Goal: Information Seeking & Learning: Learn about a topic

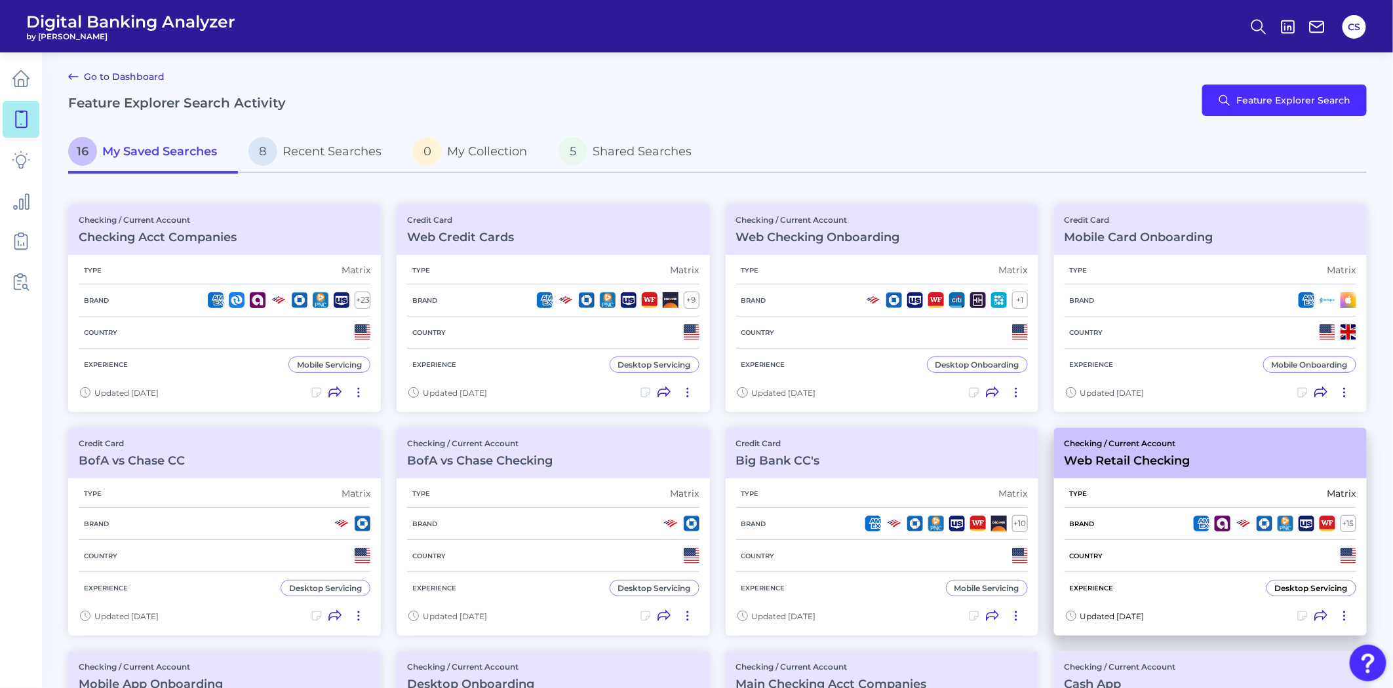
click at [1138, 495] on div "Type Matrix" at bounding box center [1210, 494] width 292 height 28
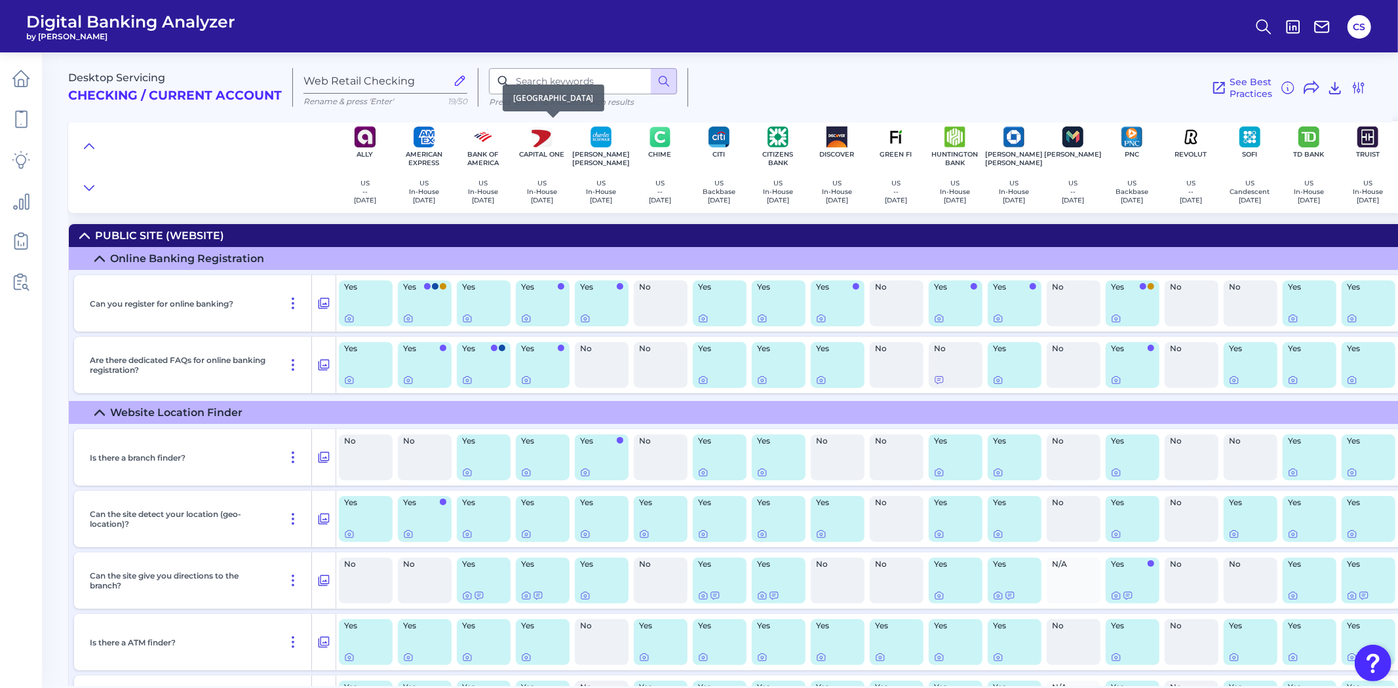
click at [558, 85] on div "[GEOGRAPHIC_DATA]" at bounding box center [554, 98] width 102 height 27
click at [608, 80] on input at bounding box center [583, 81] width 188 height 26
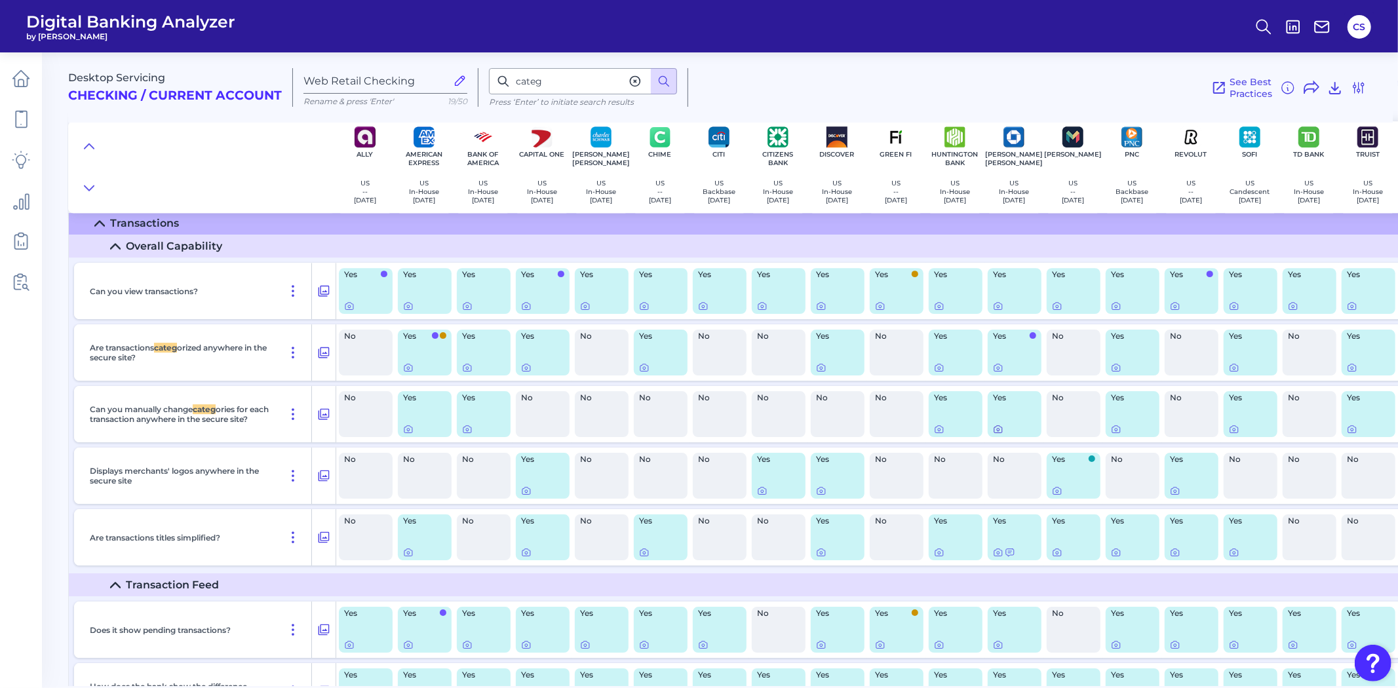
click at [1001, 435] on icon at bounding box center [998, 429] width 10 height 10
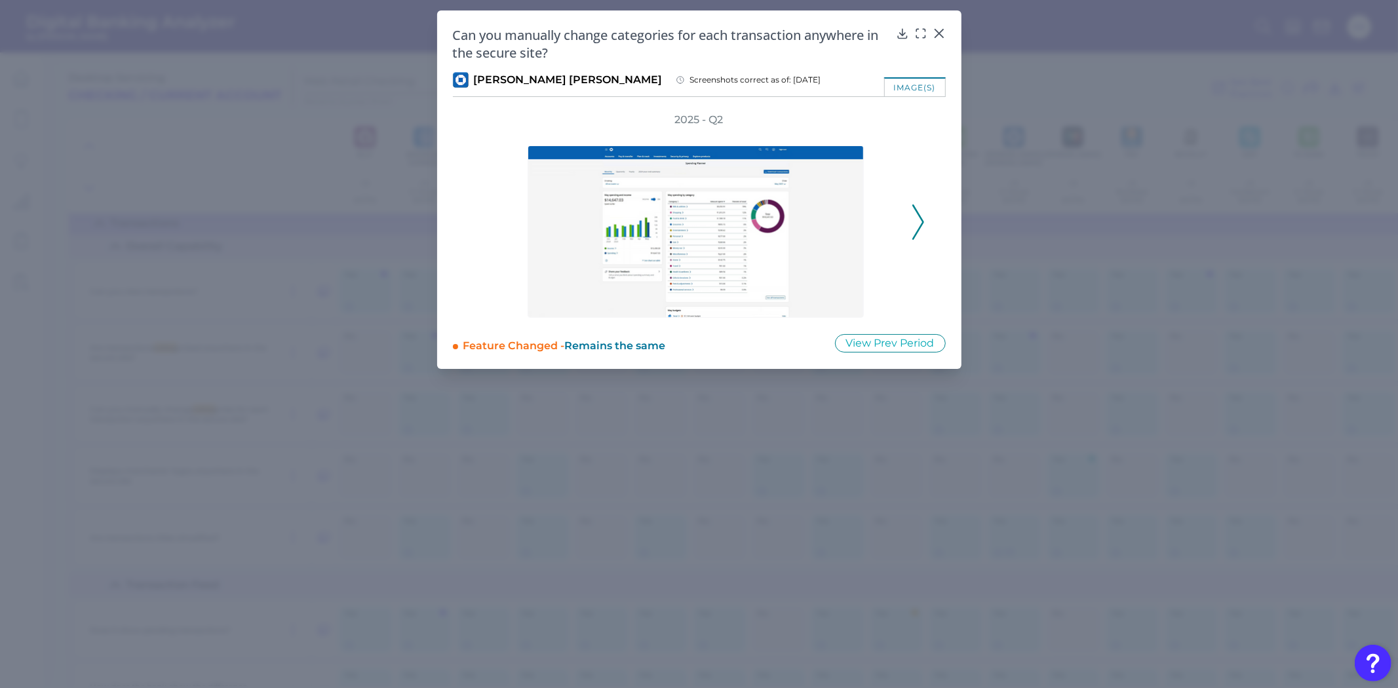
click at [919, 224] on icon at bounding box center [918, 222] width 12 height 35
click at [919, 224] on div "2025 - Q2" at bounding box center [699, 215] width 451 height 205
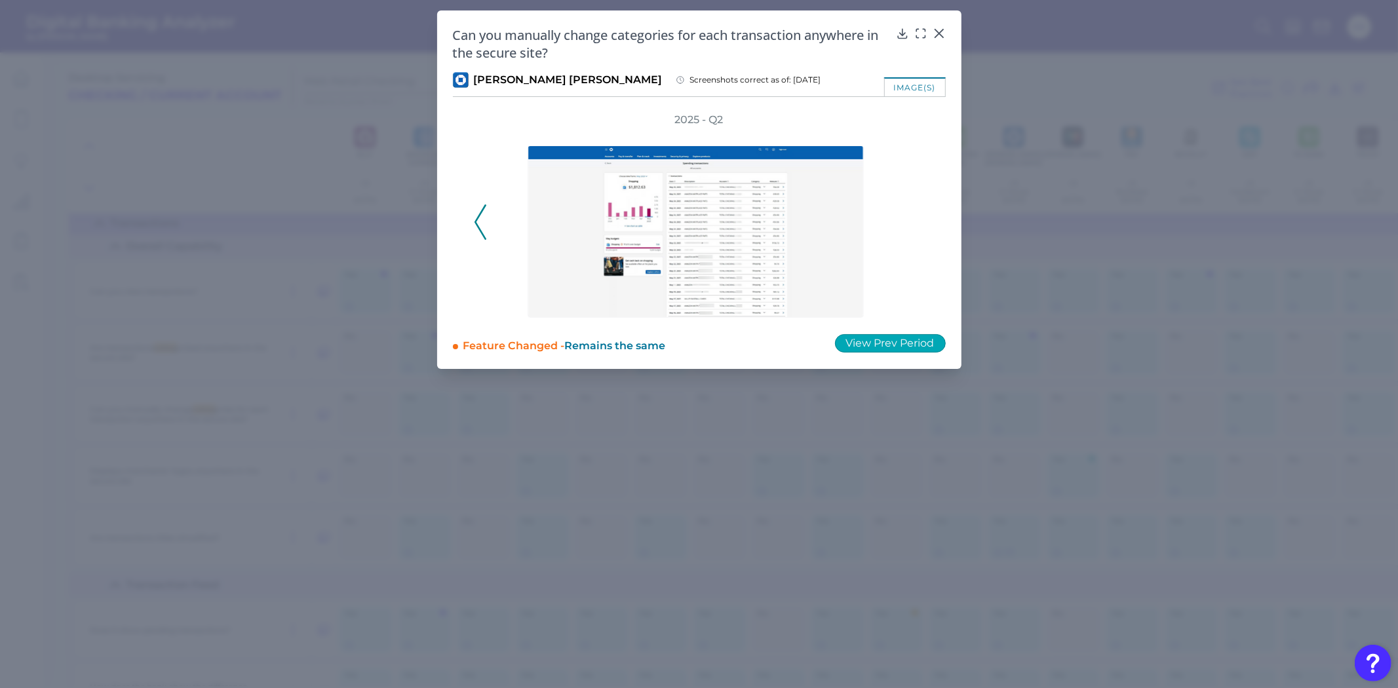
click at [887, 346] on button "View Prev Period" at bounding box center [890, 343] width 111 height 18
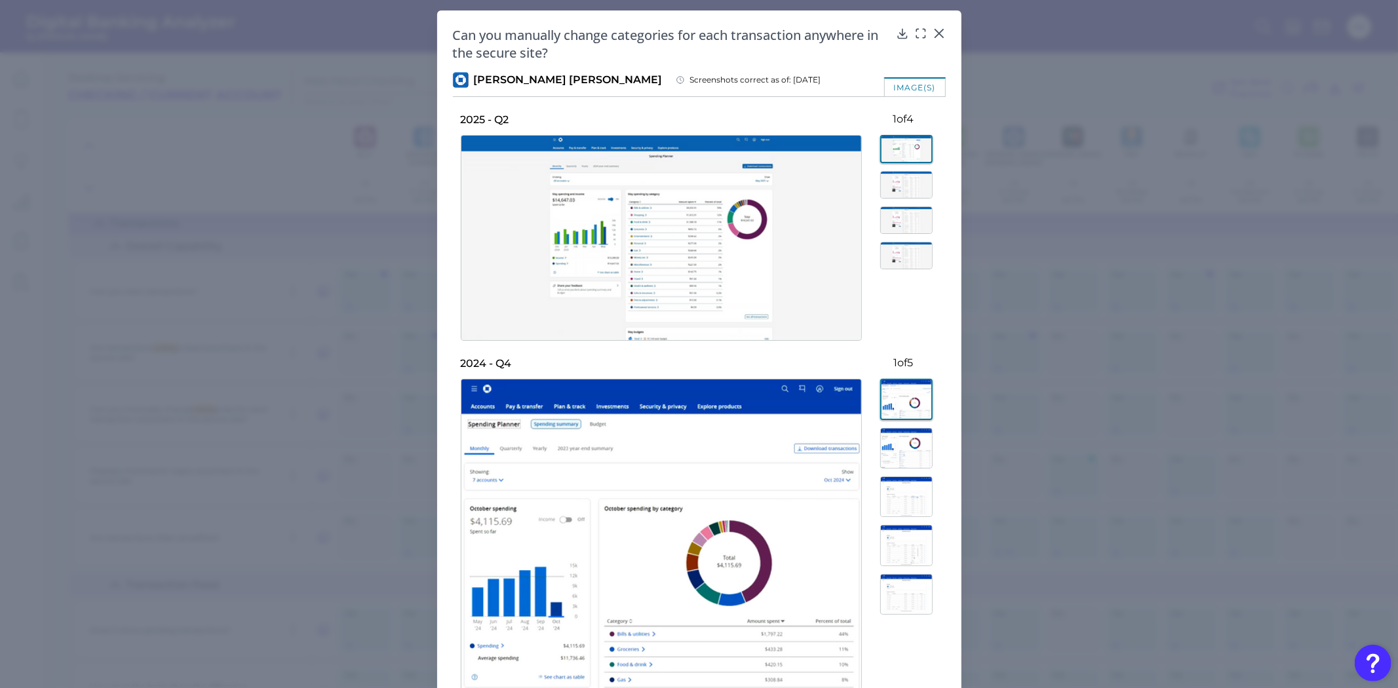
click at [891, 254] on img at bounding box center [906, 256] width 52 height 28
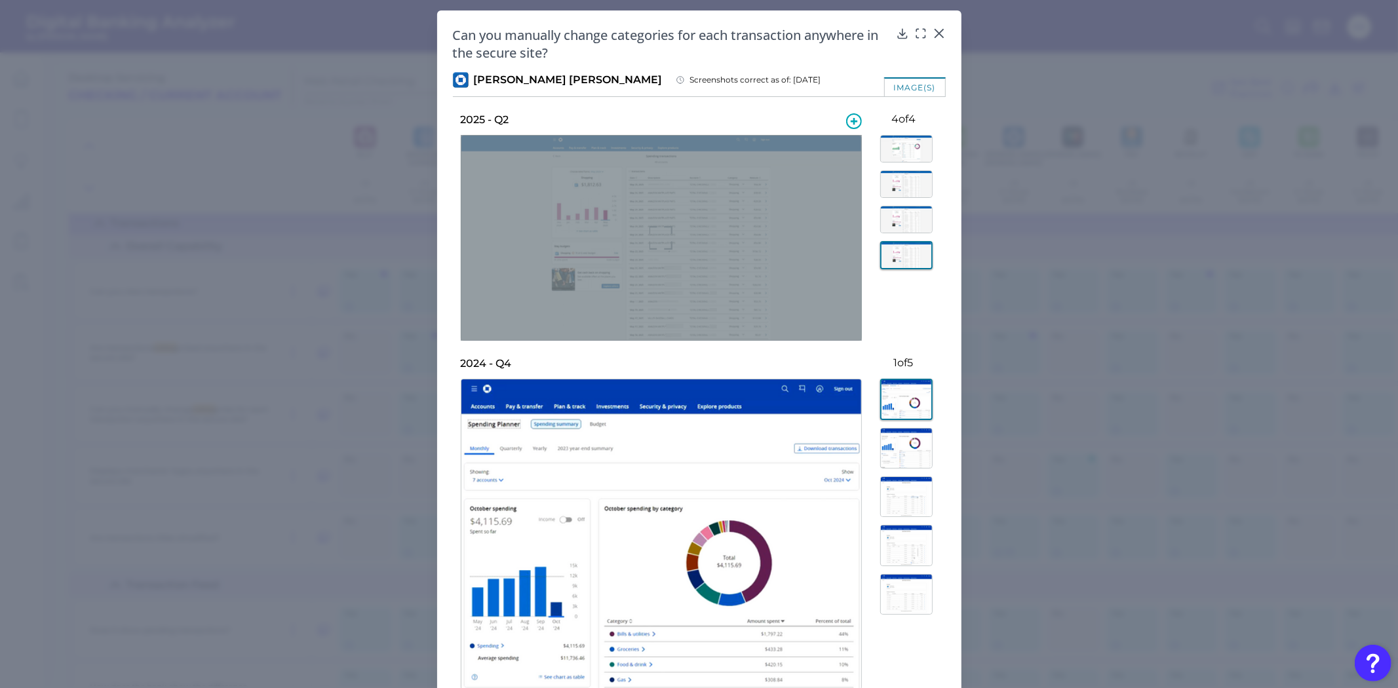
click at [654, 241] on icon at bounding box center [662, 238] width 24 height 24
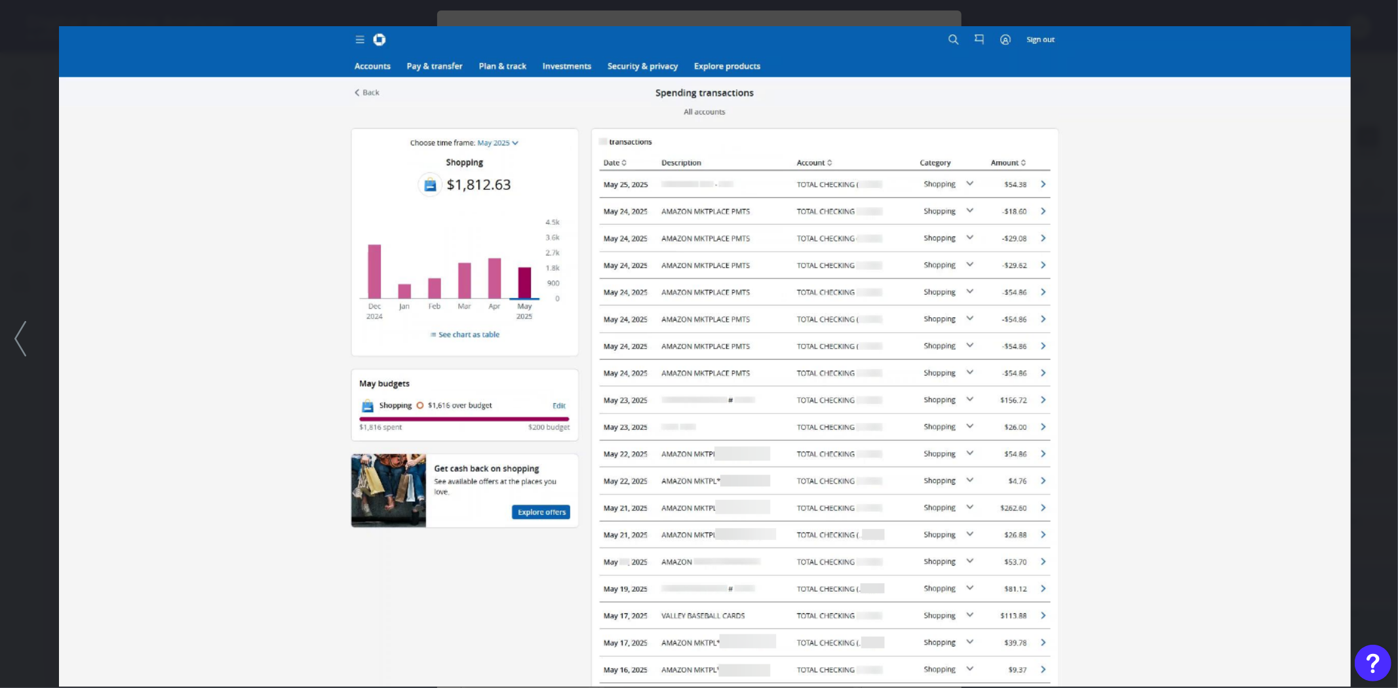
click at [1367, 340] on div at bounding box center [699, 344] width 1398 height 688
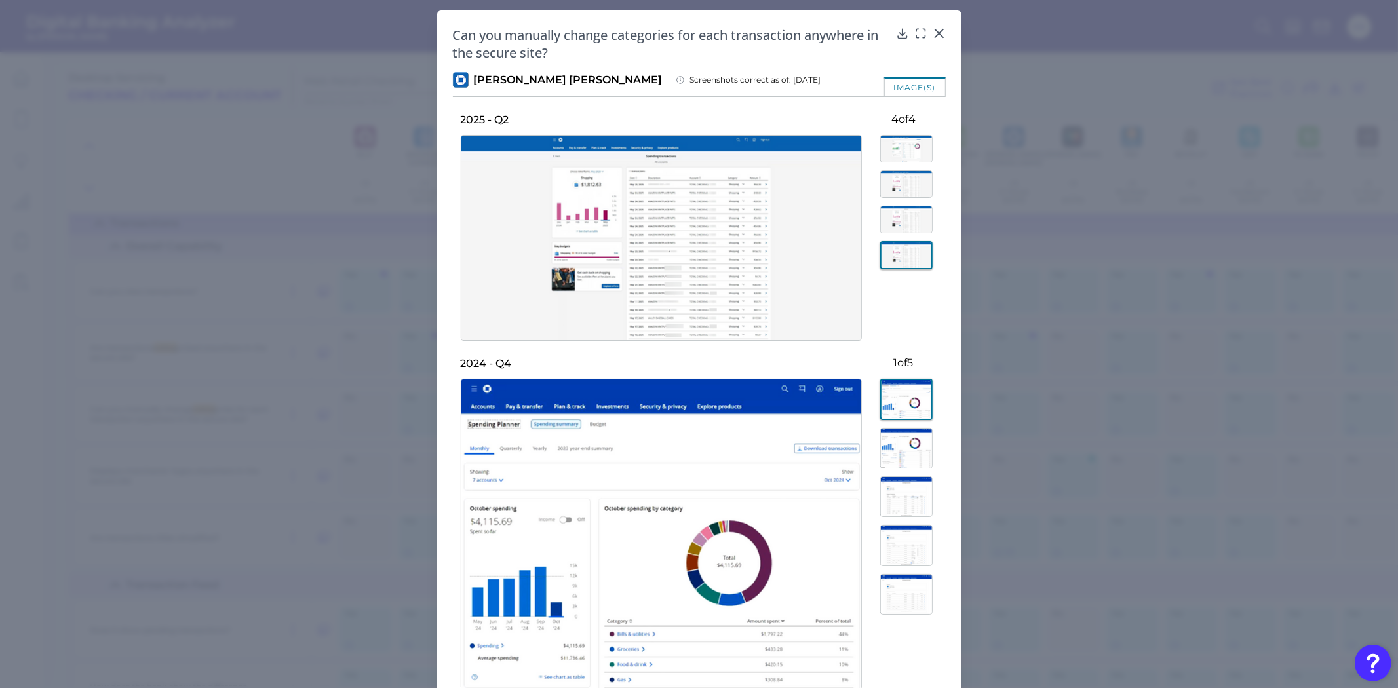
click at [909, 220] on img at bounding box center [906, 220] width 52 height 28
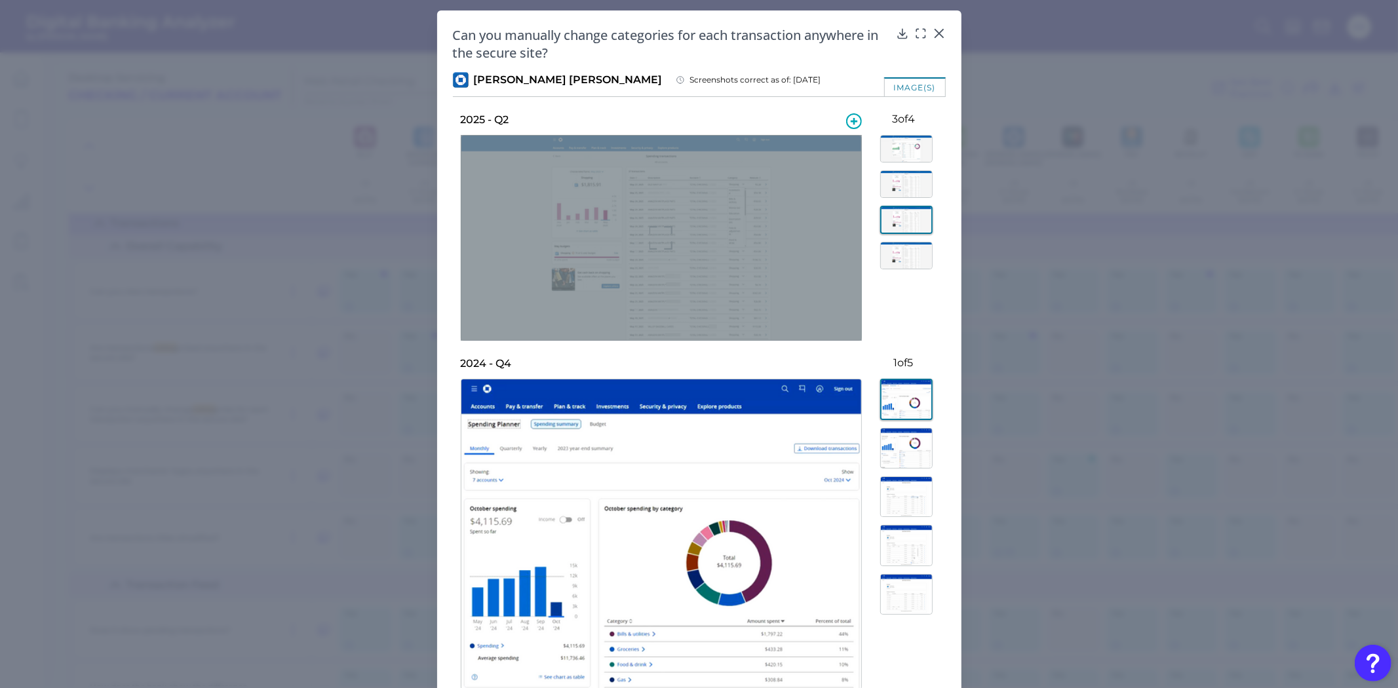
click at [656, 219] on div at bounding box center [661, 238] width 401 height 206
click at [663, 237] on icon at bounding box center [662, 238] width 24 height 24
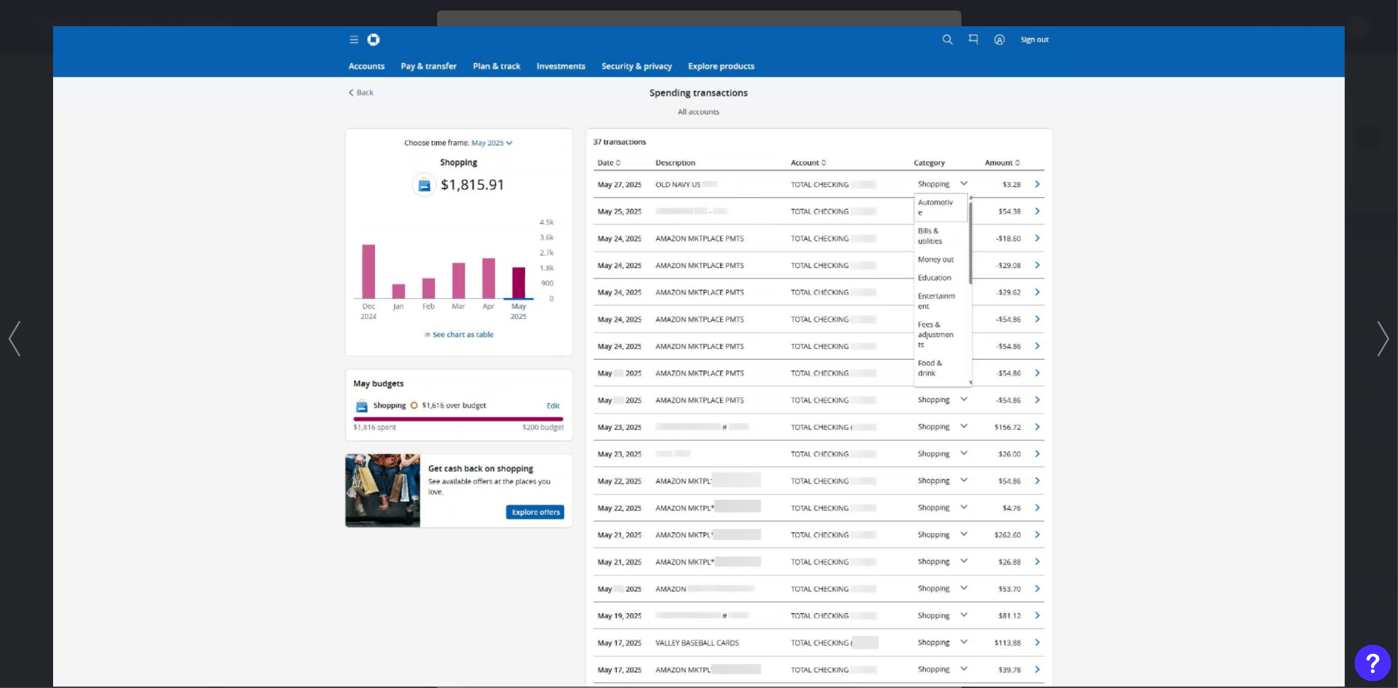
click at [1386, 258] on div at bounding box center [699, 344] width 1398 height 688
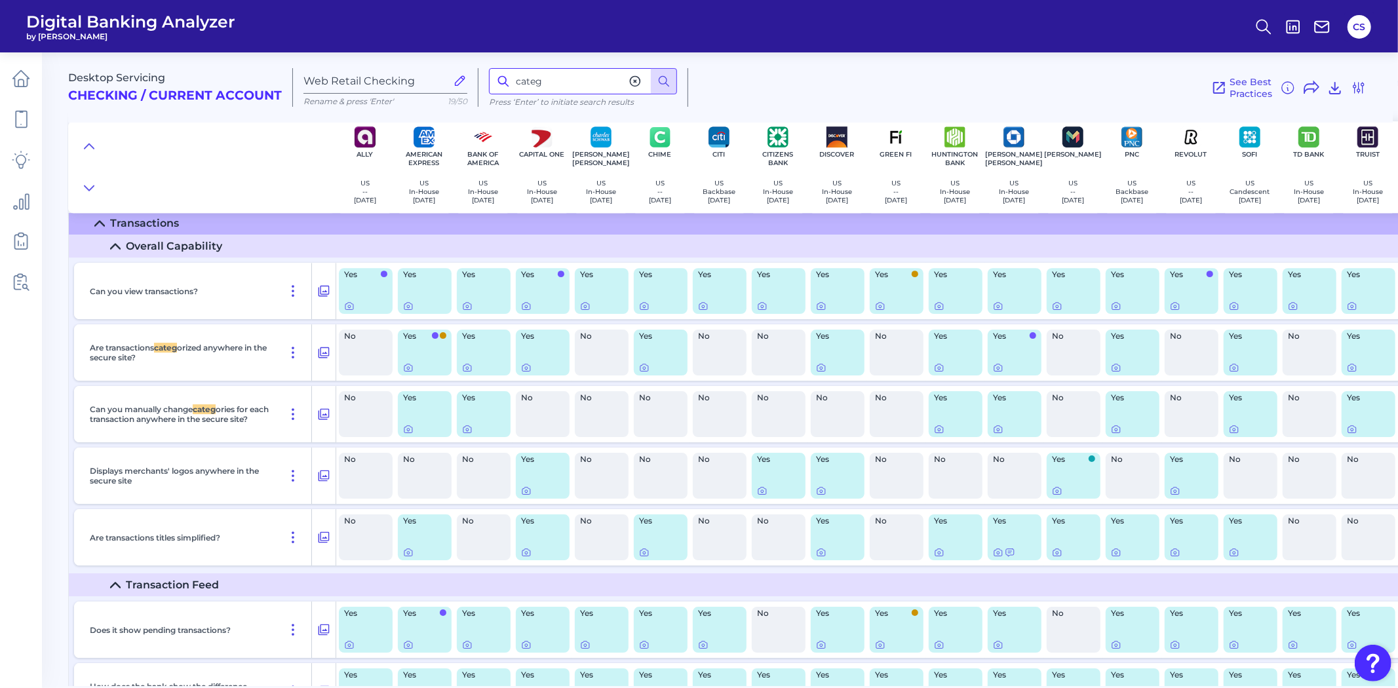
click at [552, 76] on input "categ" at bounding box center [583, 81] width 188 height 26
type input "c"
type input "limit"
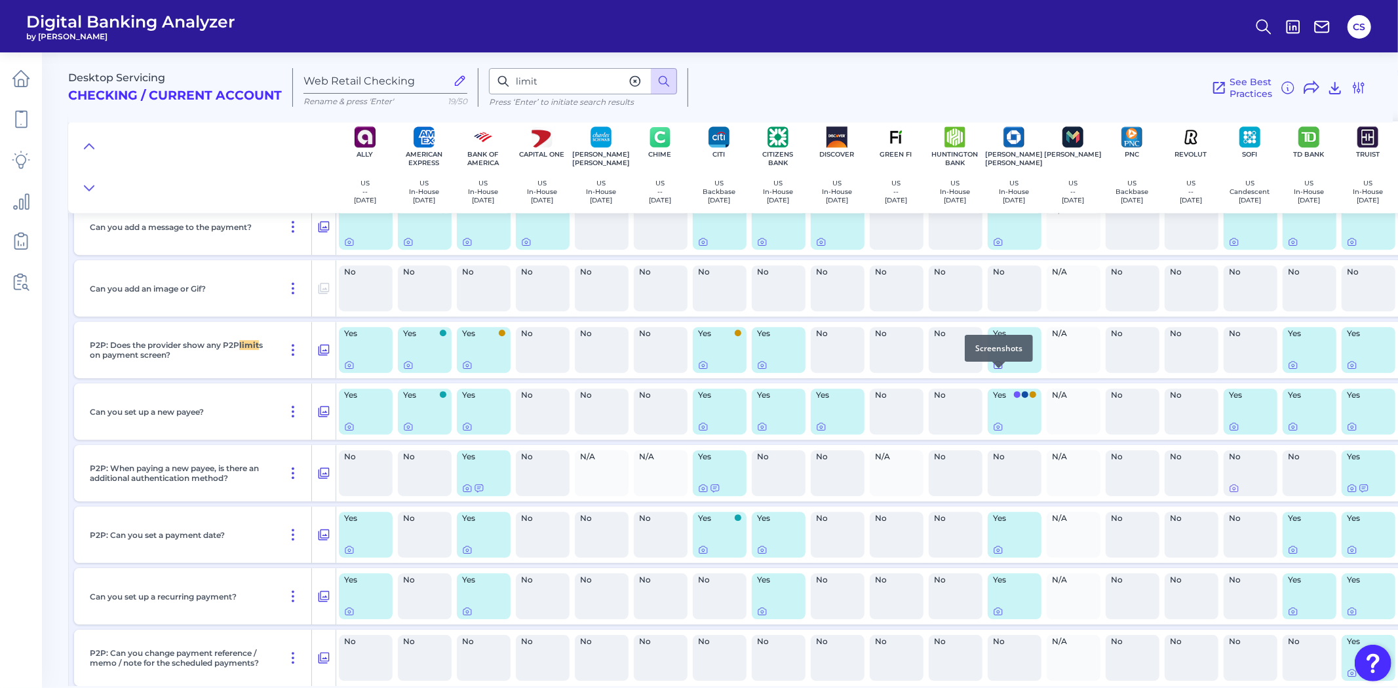
click at [998, 370] on icon at bounding box center [998, 365] width 10 height 10
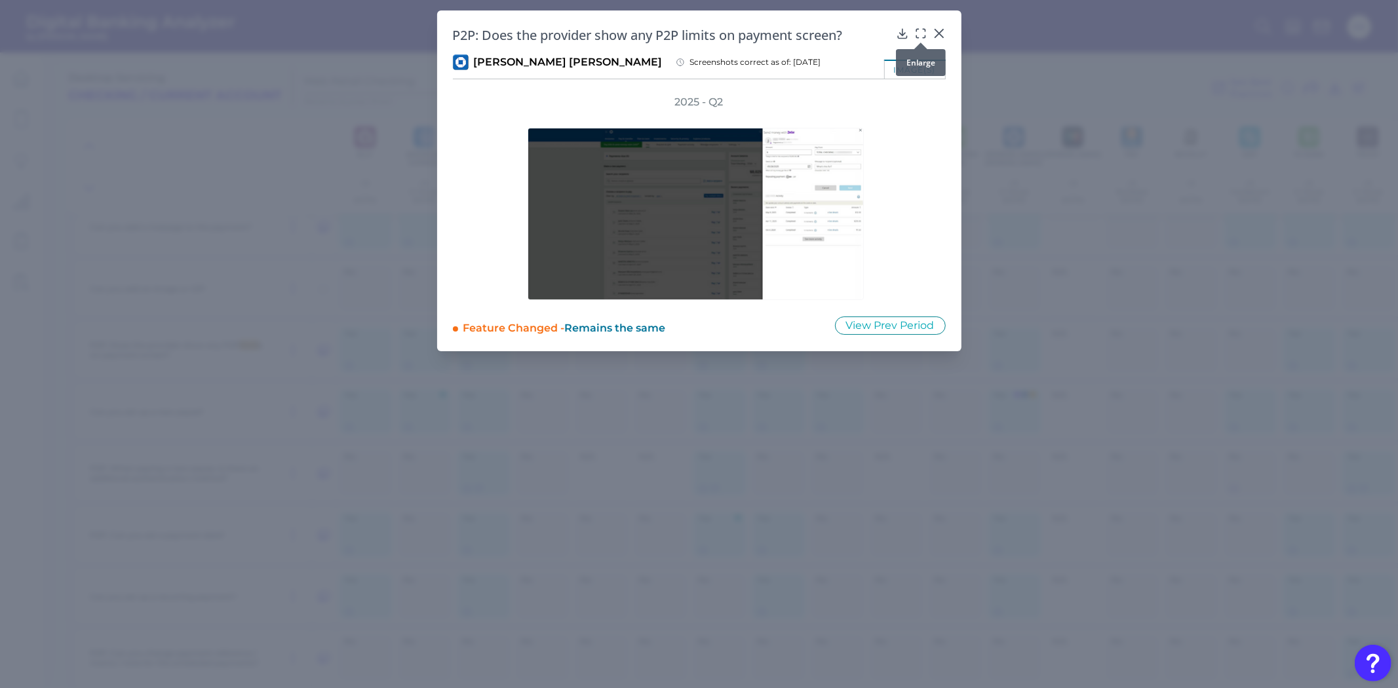
click at [922, 33] on icon at bounding box center [920, 33] width 13 height 13
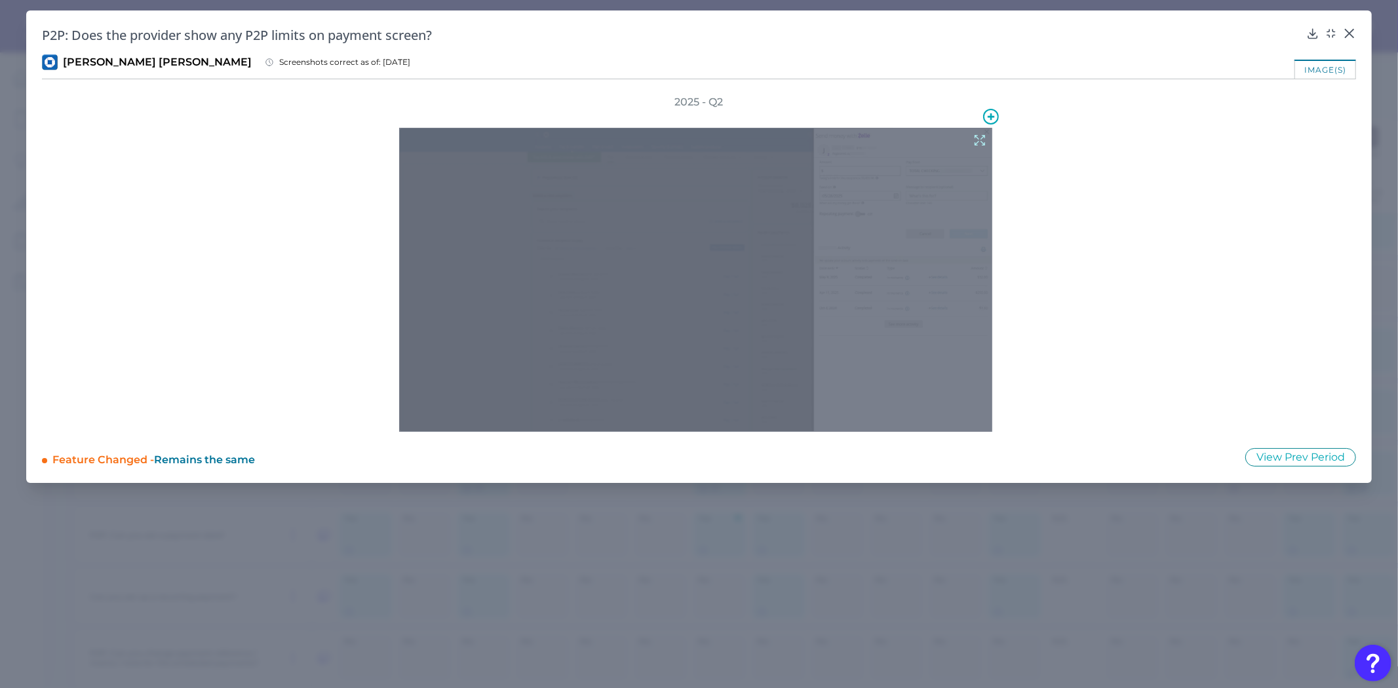
click at [693, 269] on div at bounding box center [695, 280] width 593 height 304
click at [982, 140] on icon at bounding box center [980, 140] width 14 height 14
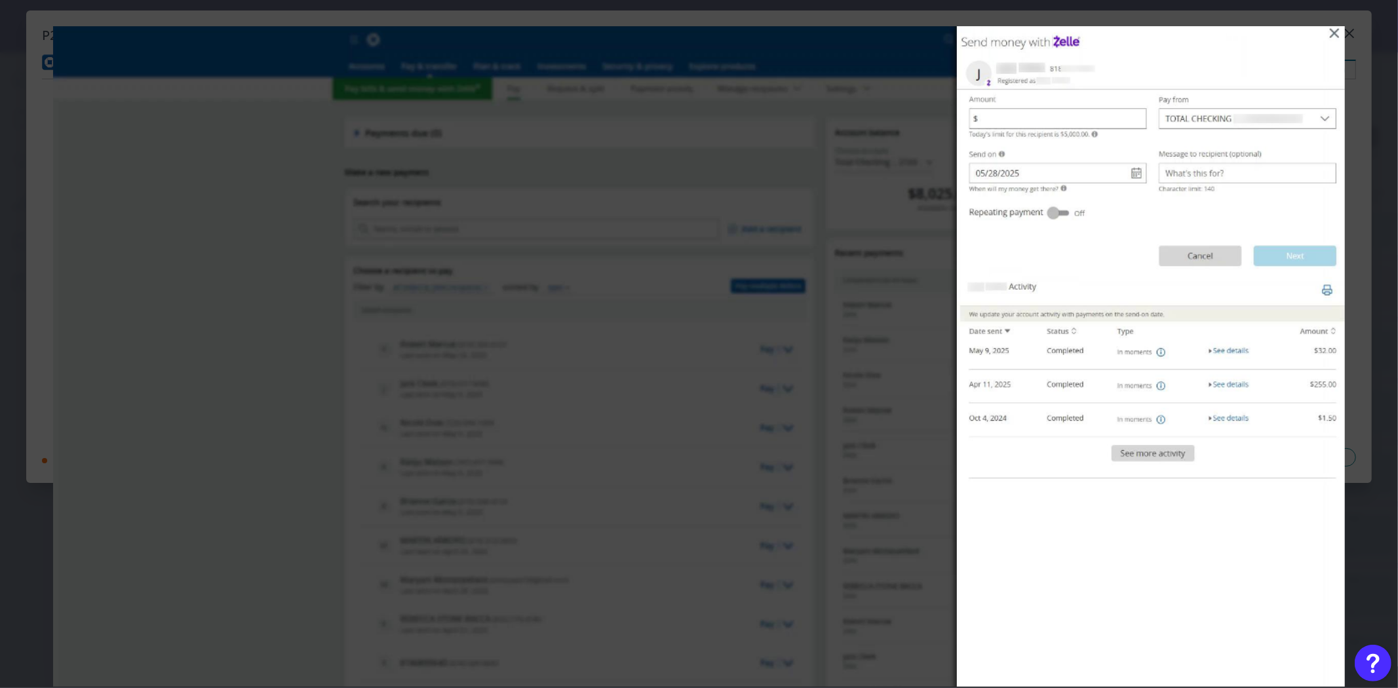
click at [843, 534] on img at bounding box center [699, 356] width 1292 height 661
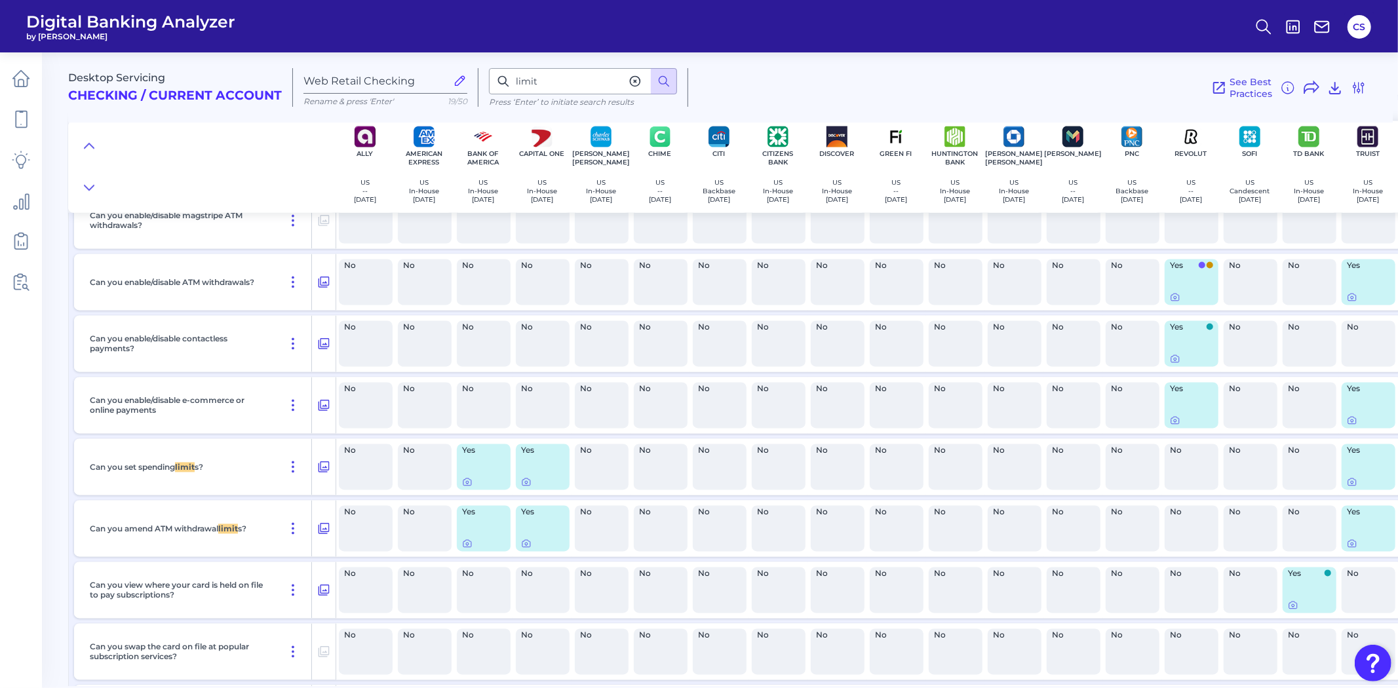
scroll to position [10445, 0]
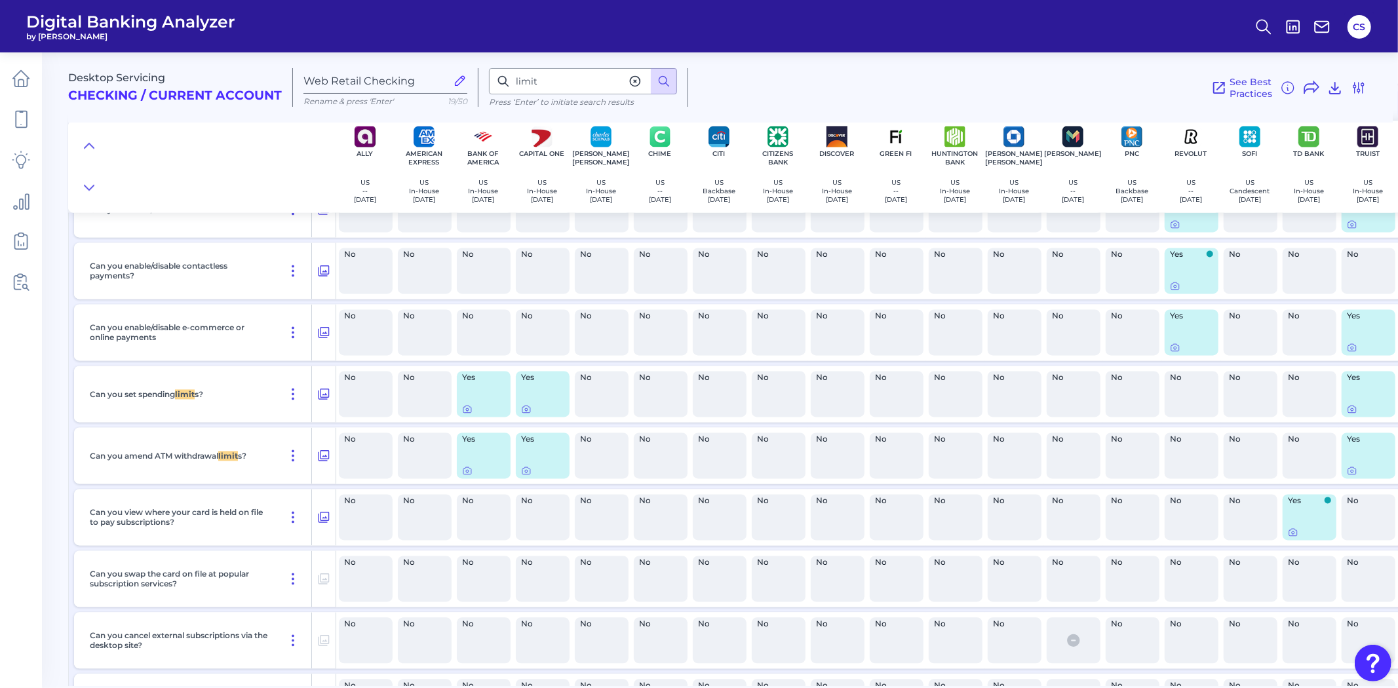
click at [1027, 418] on div "No" at bounding box center [1015, 395] width 54 height 46
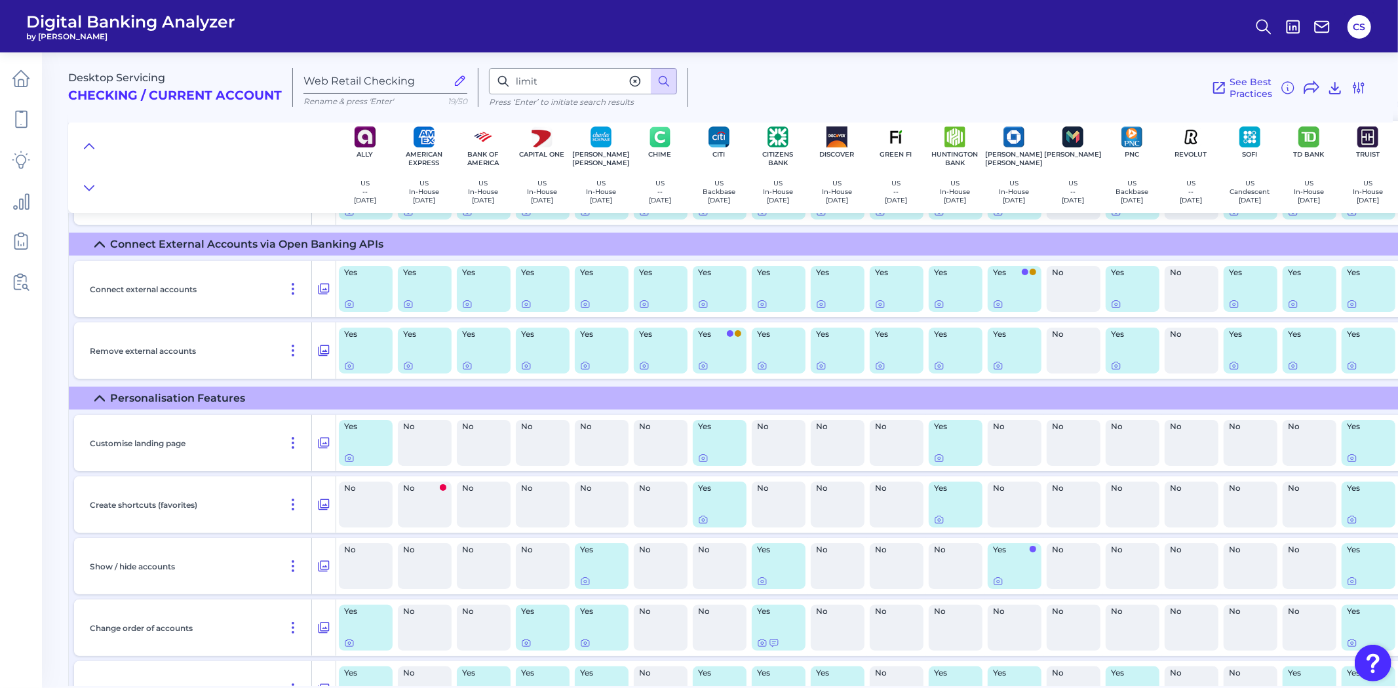
scroll to position [12776, 0]
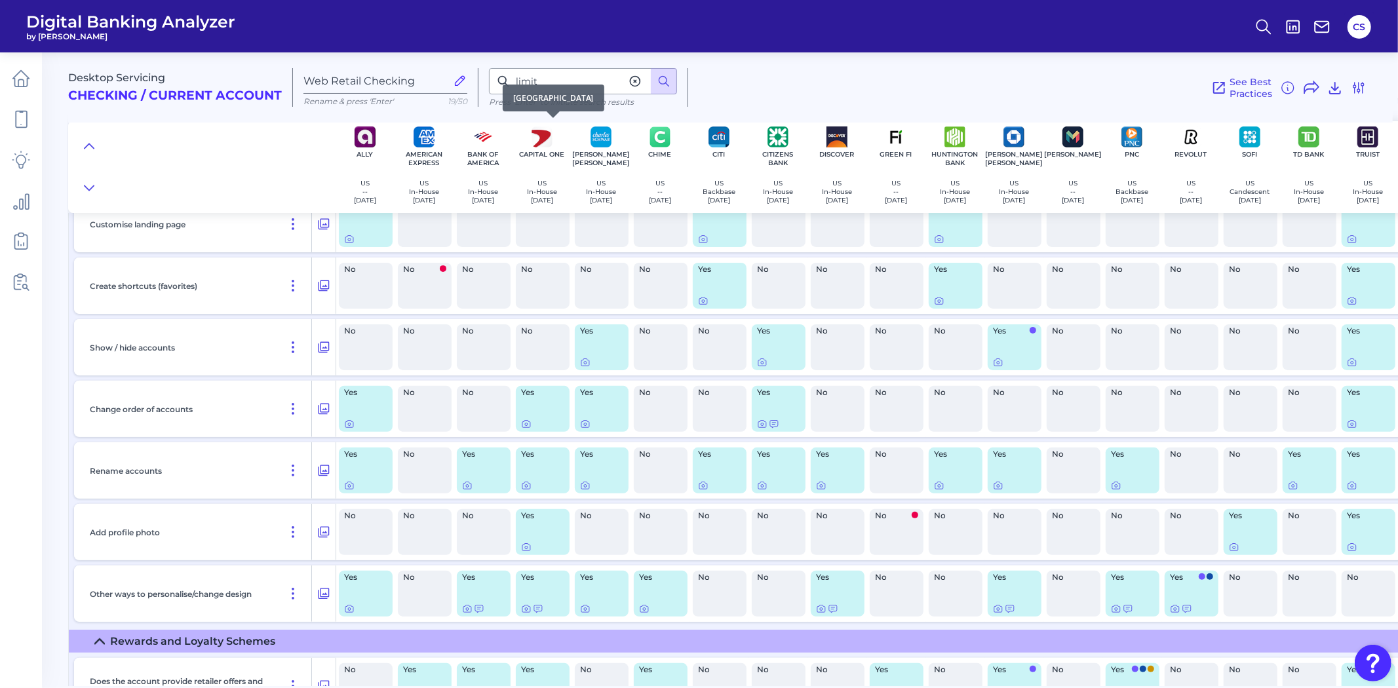
click at [558, 88] on div "[GEOGRAPHIC_DATA]" at bounding box center [554, 98] width 102 height 27
click at [593, 76] on input "limit" at bounding box center [583, 81] width 188 height 26
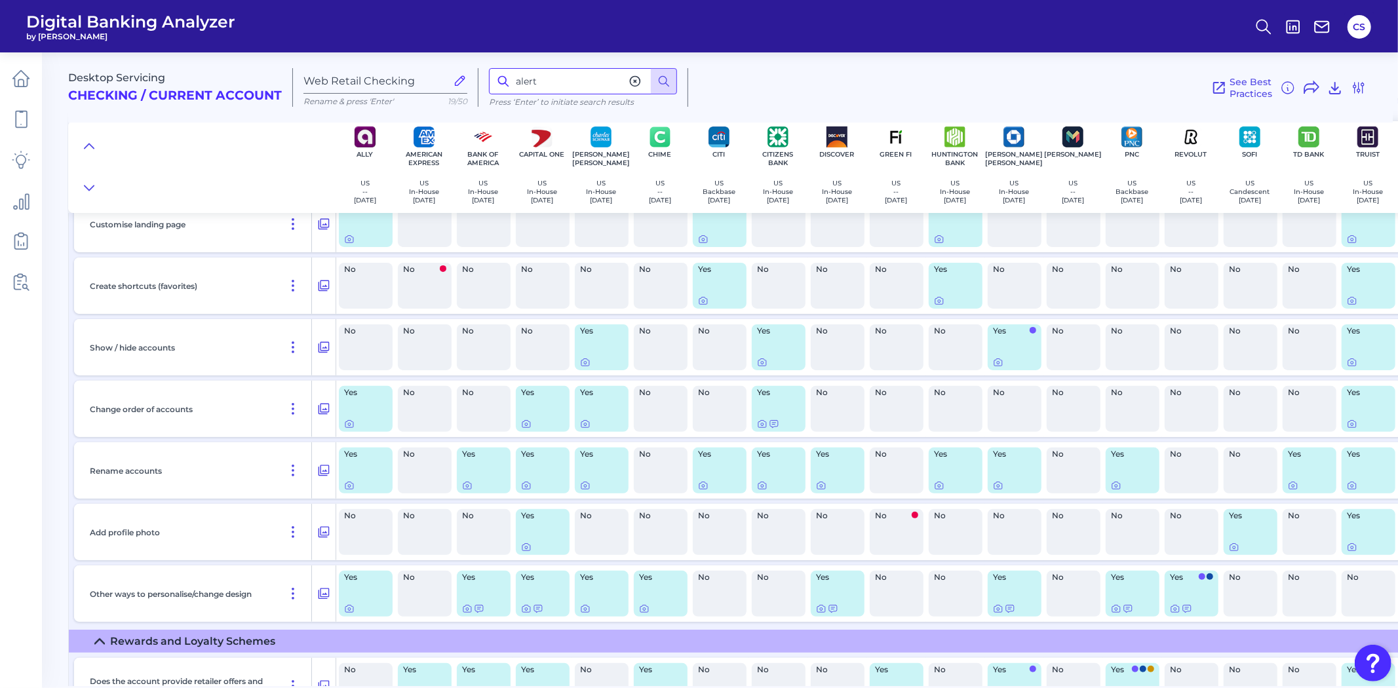
type input "alert"
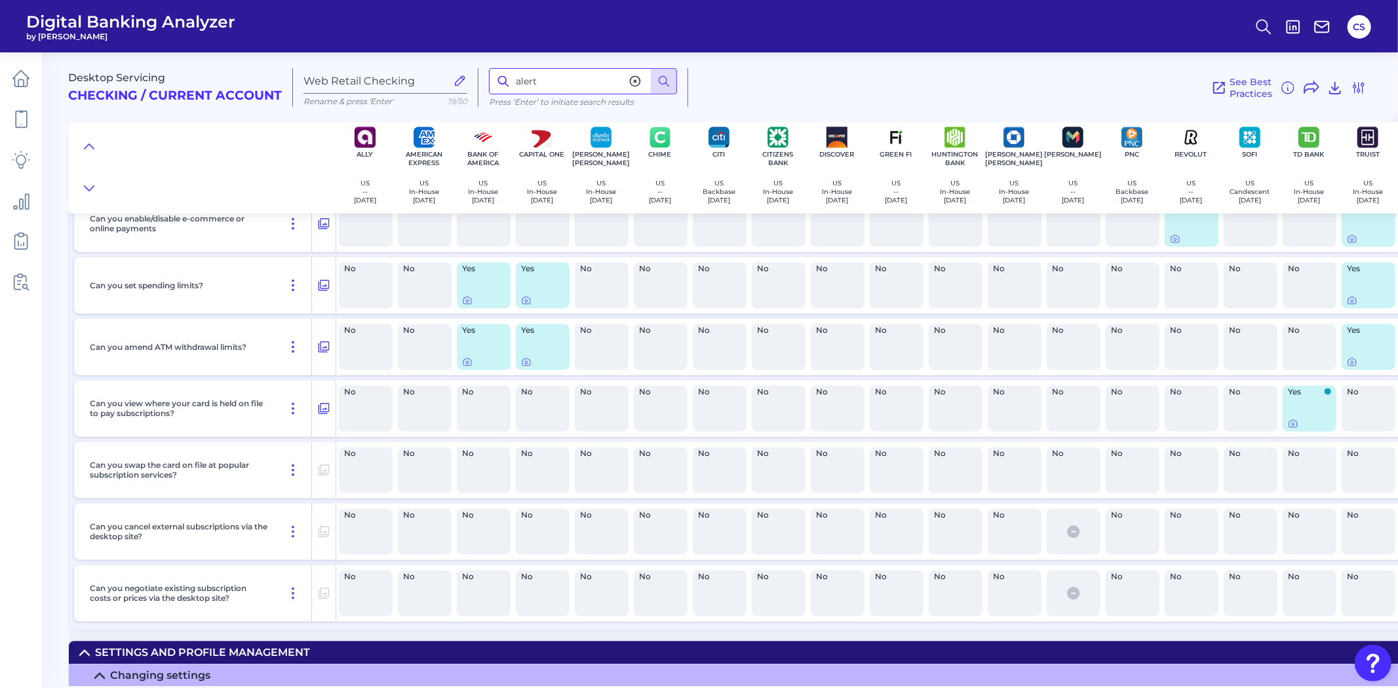
scroll to position [10482, 0]
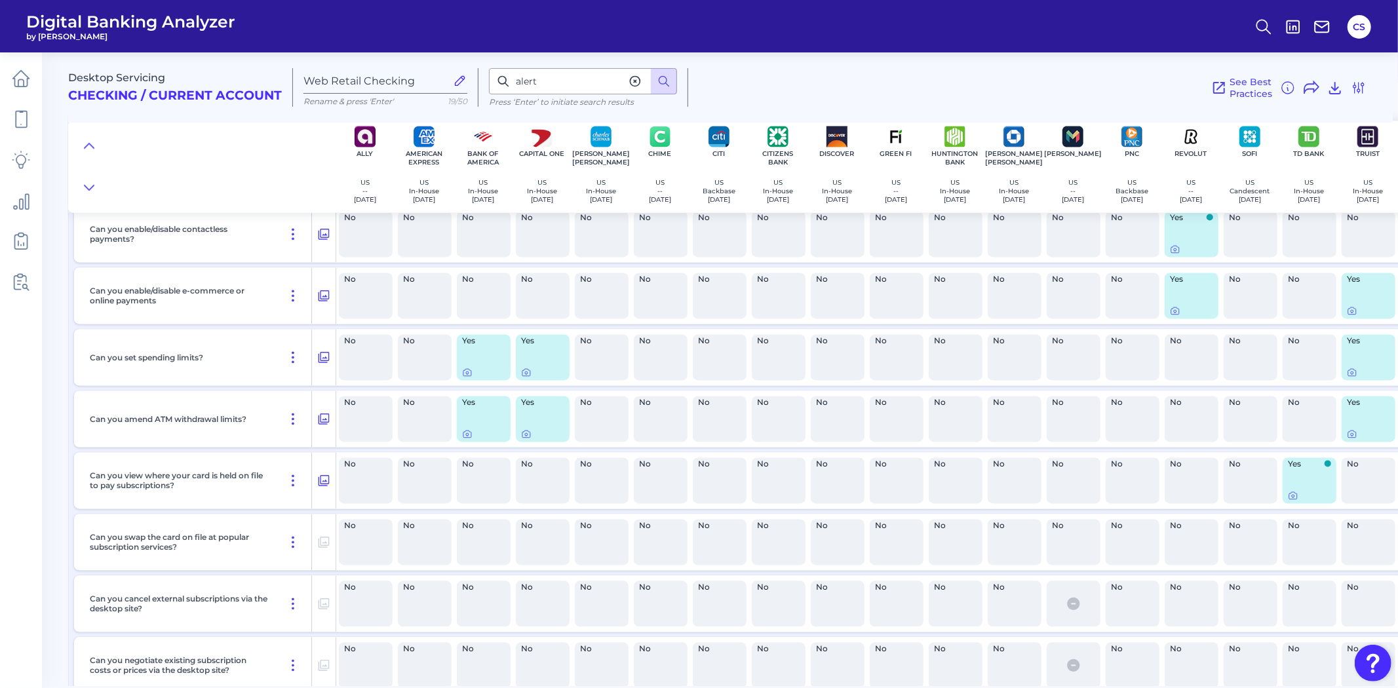
click at [997, 386] on div "No" at bounding box center [1014, 358] width 59 height 56
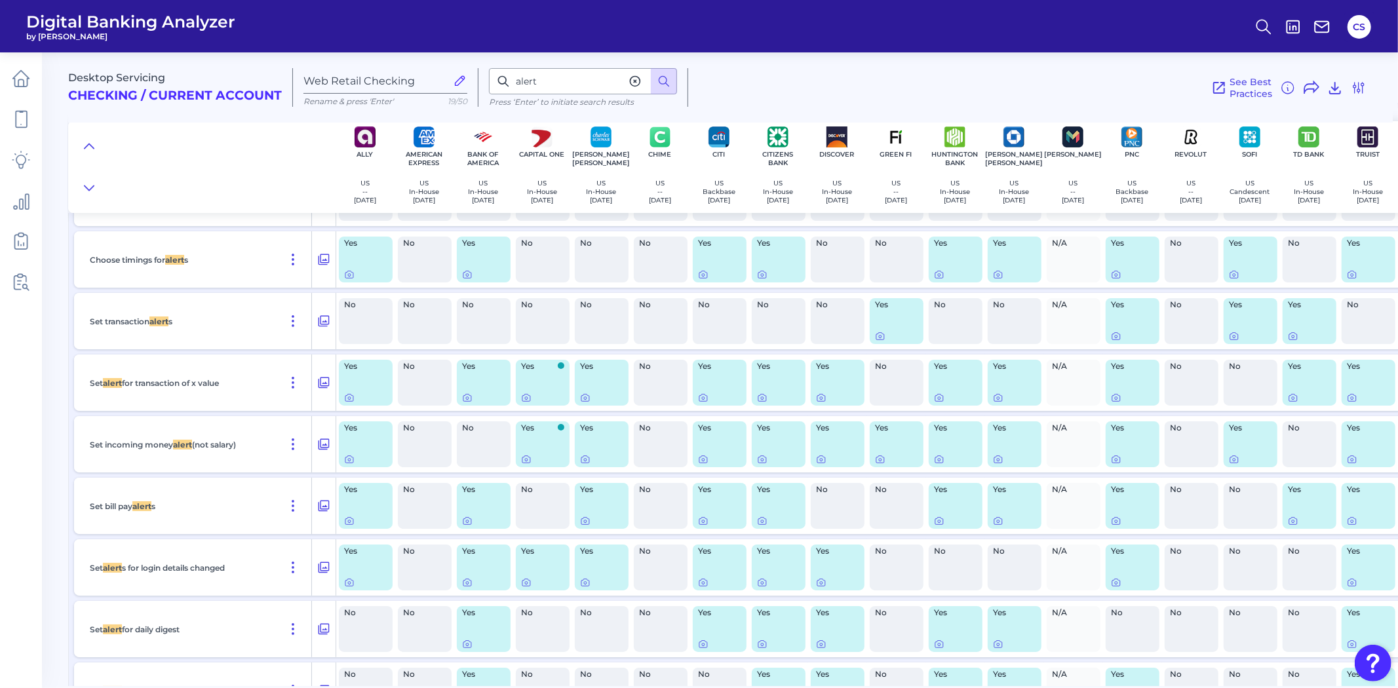
scroll to position [16527, 0]
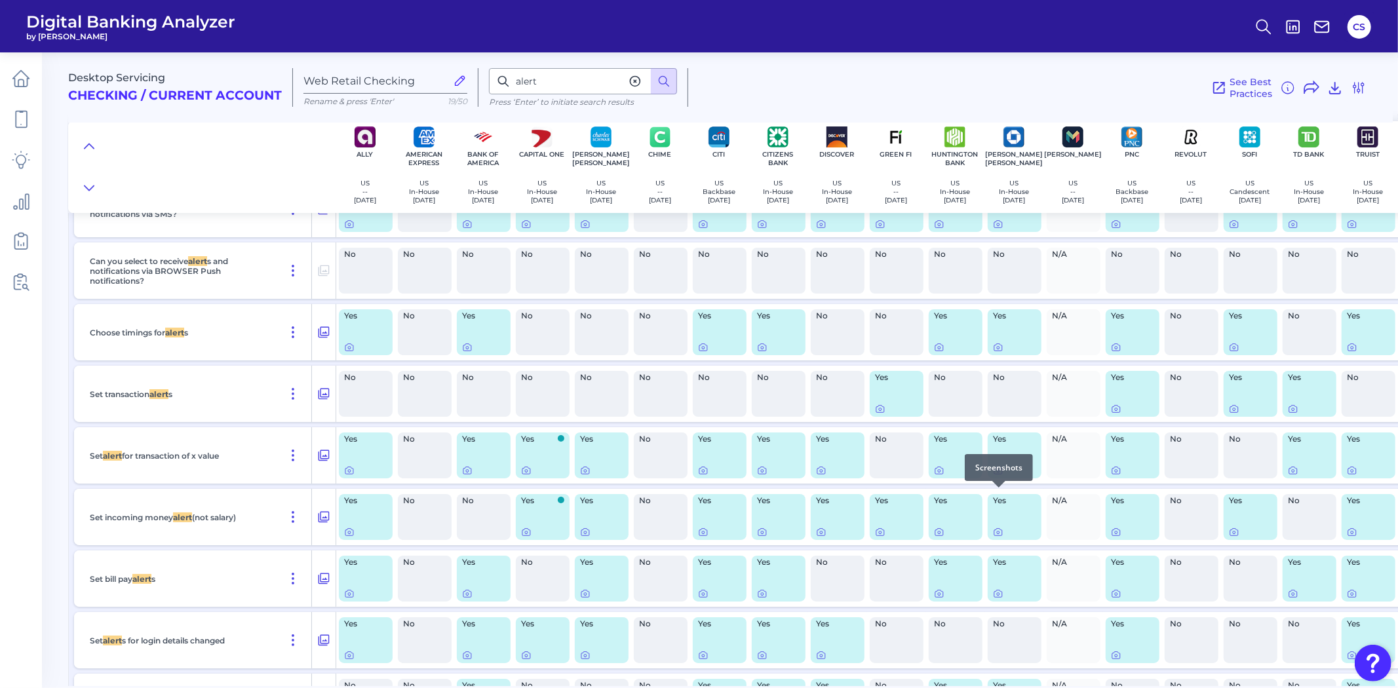
click at [998, 476] on icon at bounding box center [998, 470] width 10 height 10
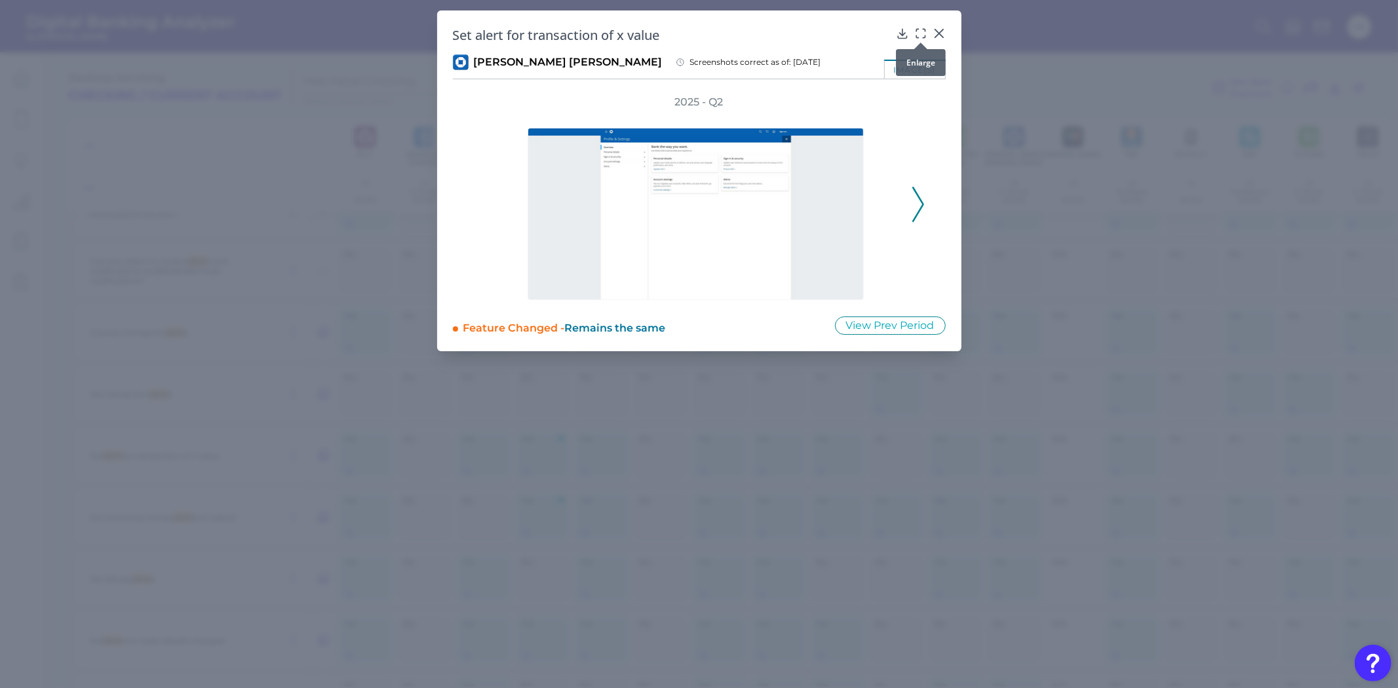
click at [921, 31] on icon at bounding box center [920, 33] width 13 height 13
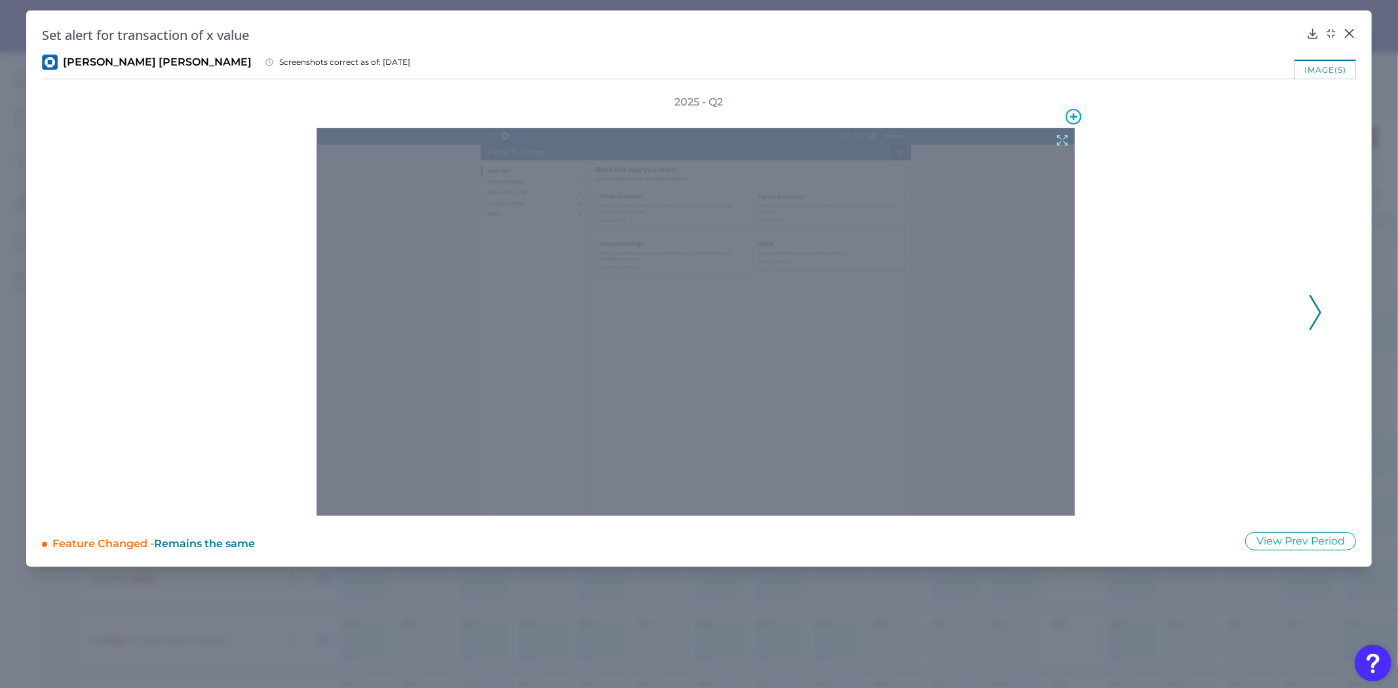
click at [729, 324] on div at bounding box center [696, 322] width 758 height 388
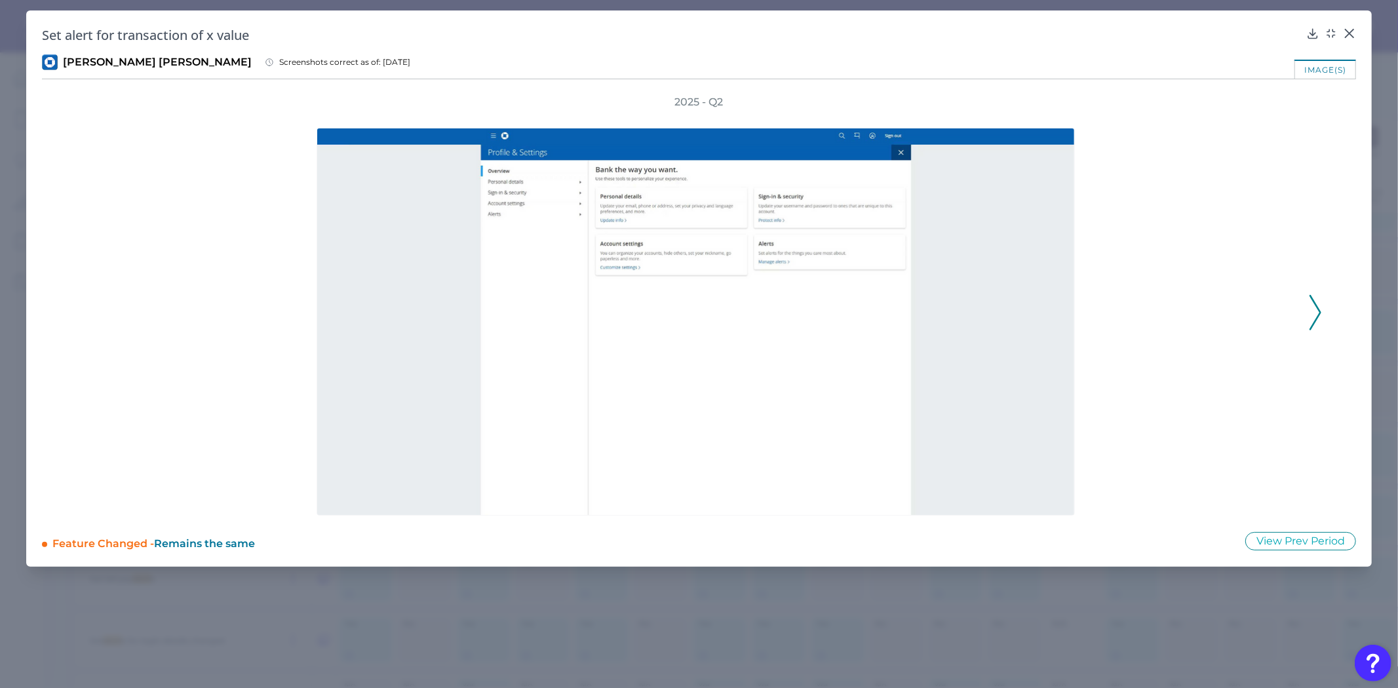
click at [1307, 304] on div "2025 - Q2" at bounding box center [699, 305] width 1246 height 421
click at [1318, 304] on icon at bounding box center [1316, 312] width 12 height 35
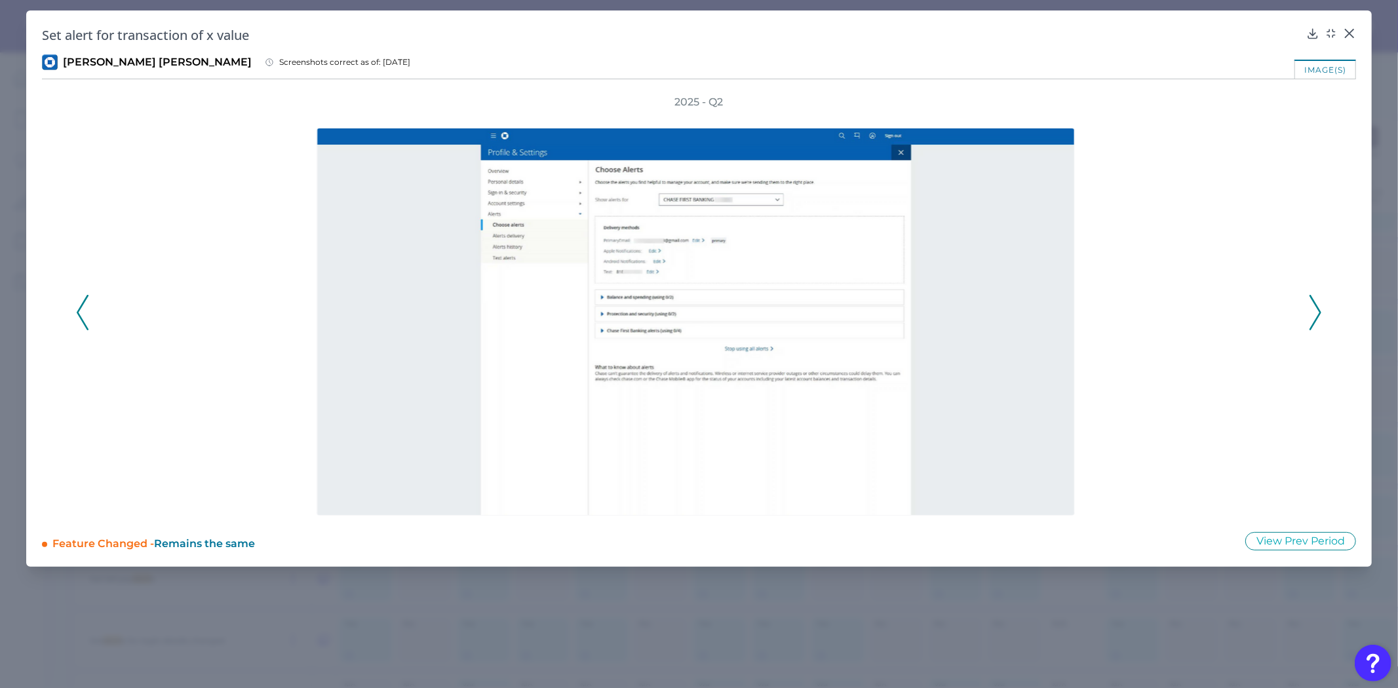
click at [1318, 303] on icon at bounding box center [1316, 312] width 12 height 35
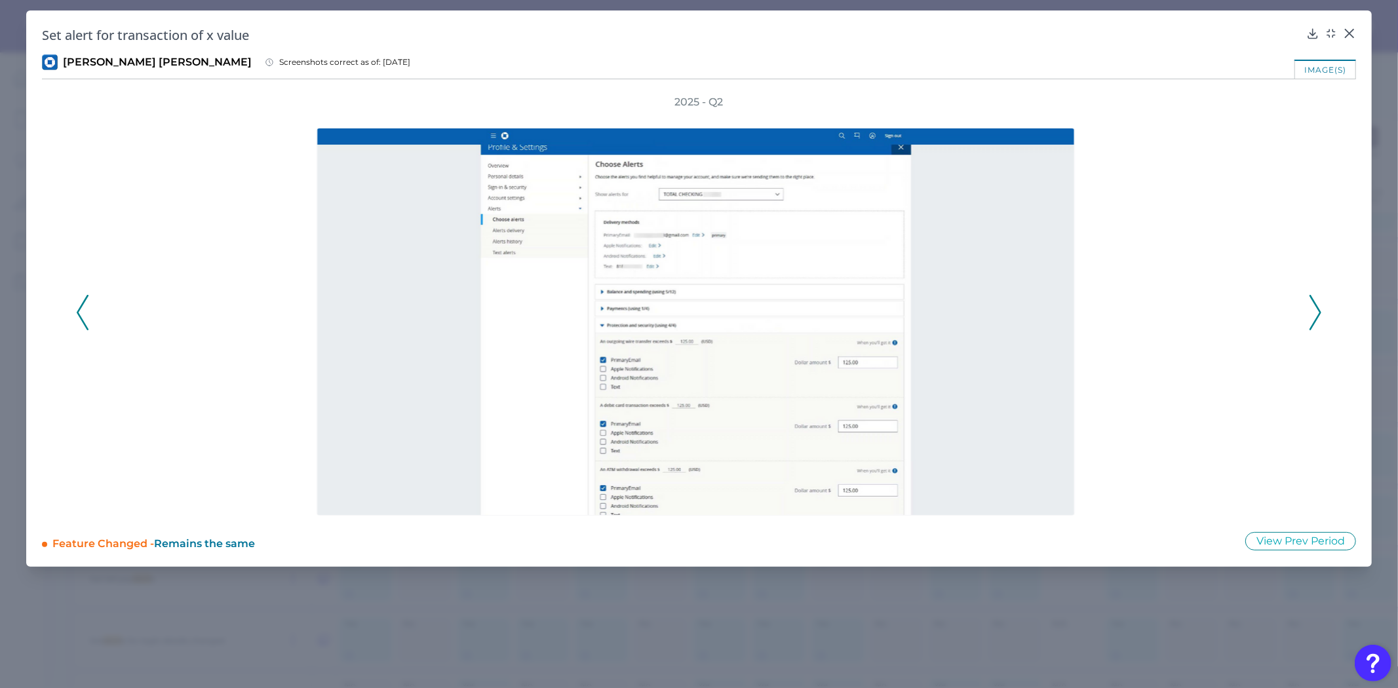
click at [1318, 303] on icon at bounding box center [1316, 312] width 12 height 35
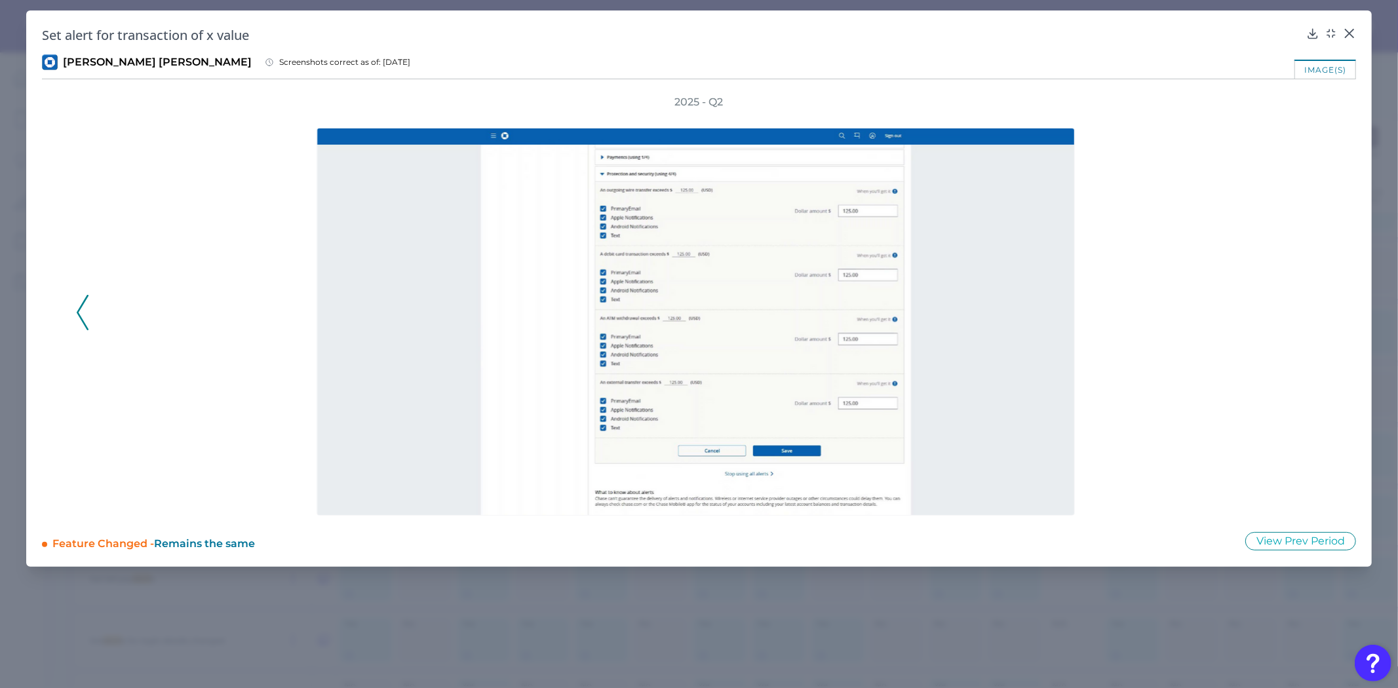
click at [1318, 303] on div "2025 - Q2" at bounding box center [699, 305] width 1246 height 421
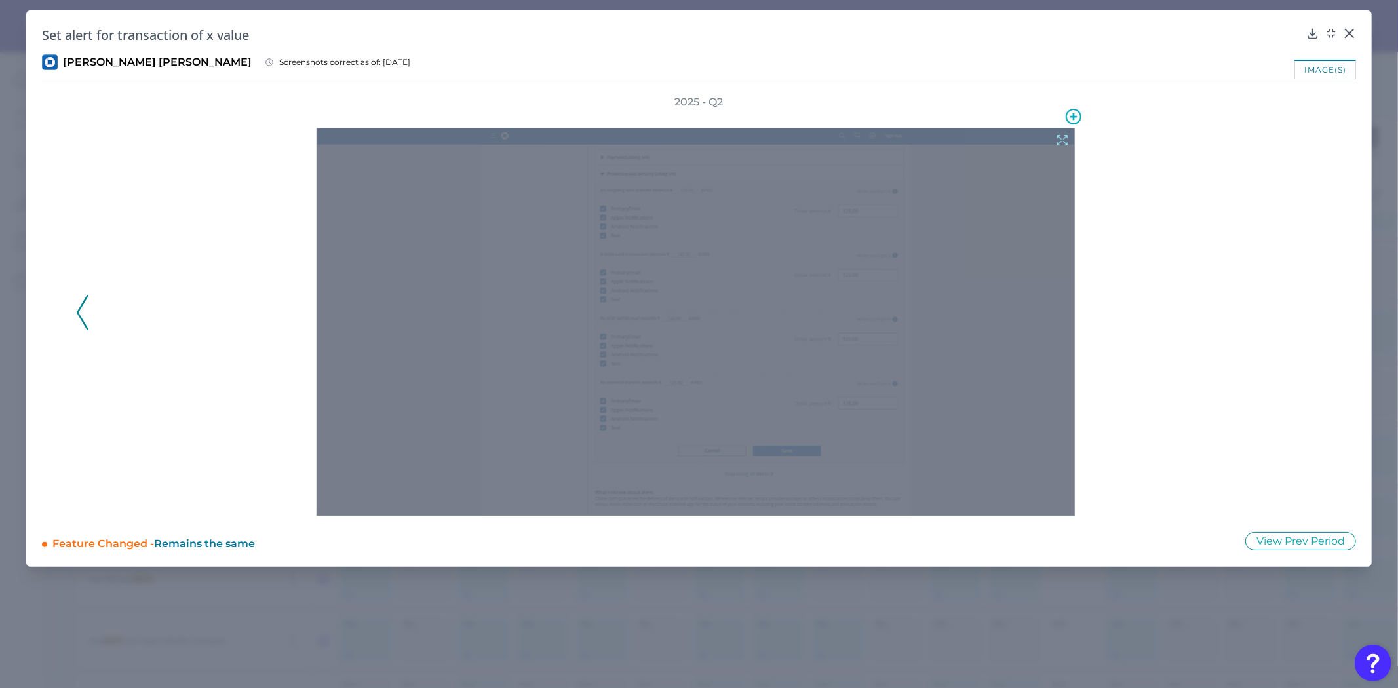
click at [1062, 141] on icon at bounding box center [1063, 141] width 10 height 10
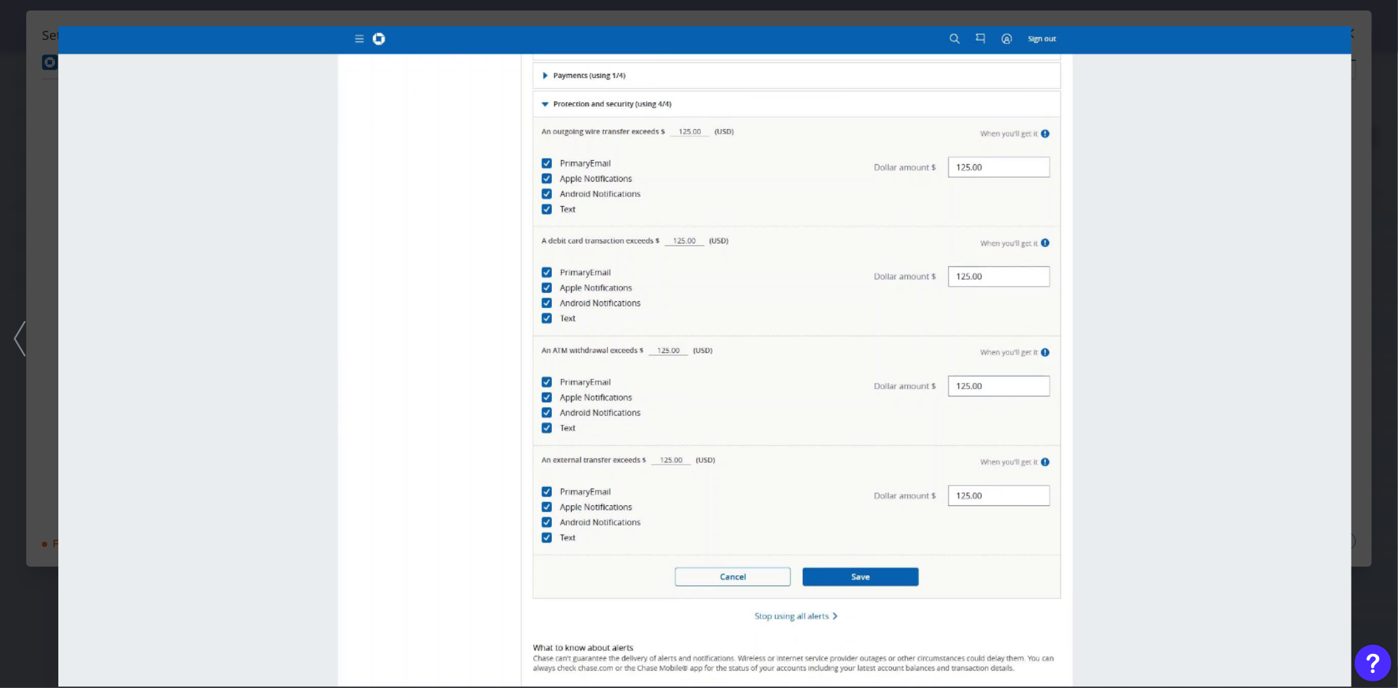
click at [1385, 292] on div at bounding box center [699, 344] width 1398 height 688
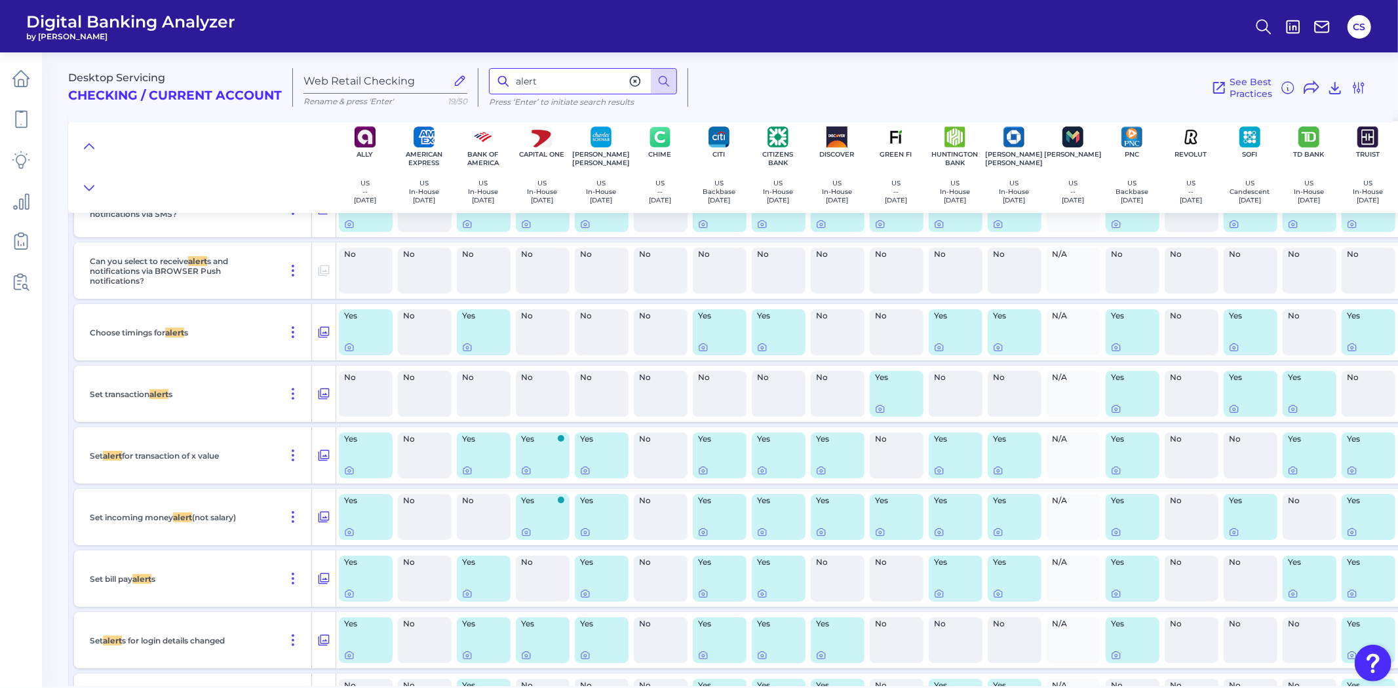
click at [549, 85] on input "alert" at bounding box center [583, 81] width 188 height 26
type input "limit"
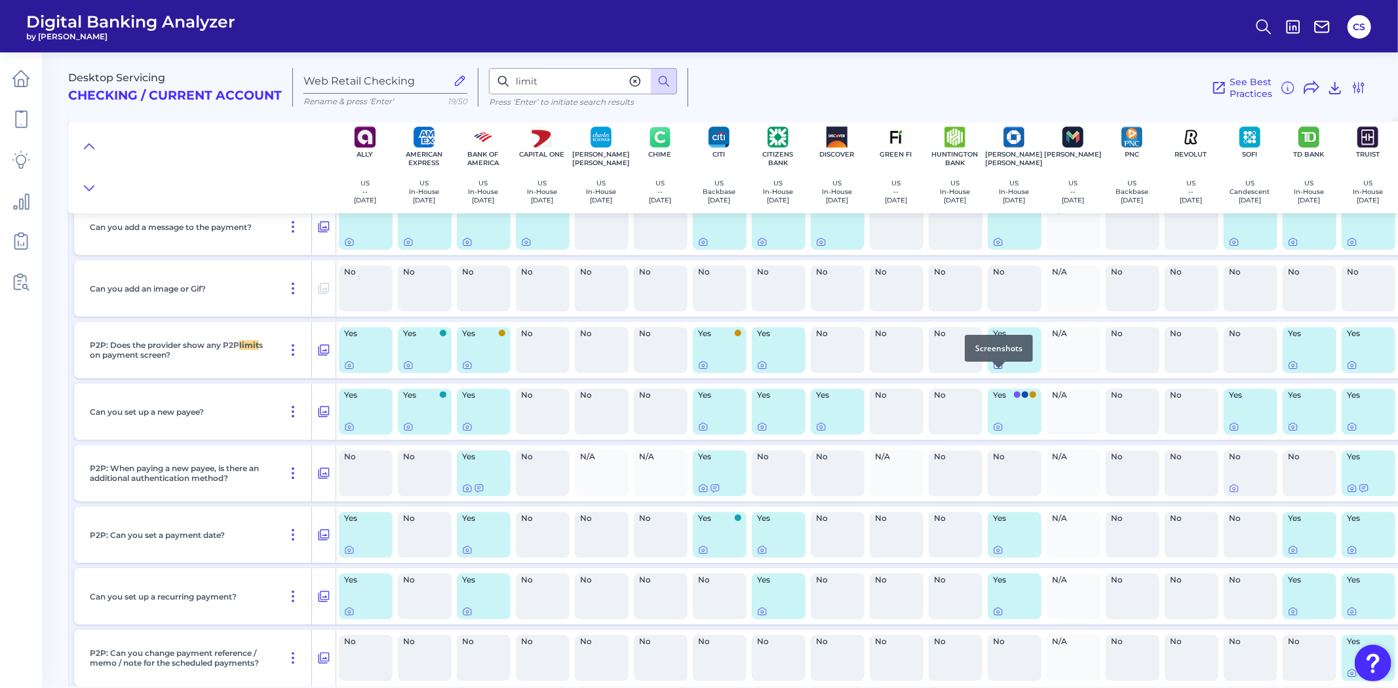
click at [994, 370] on icon at bounding box center [998, 365] width 10 height 10
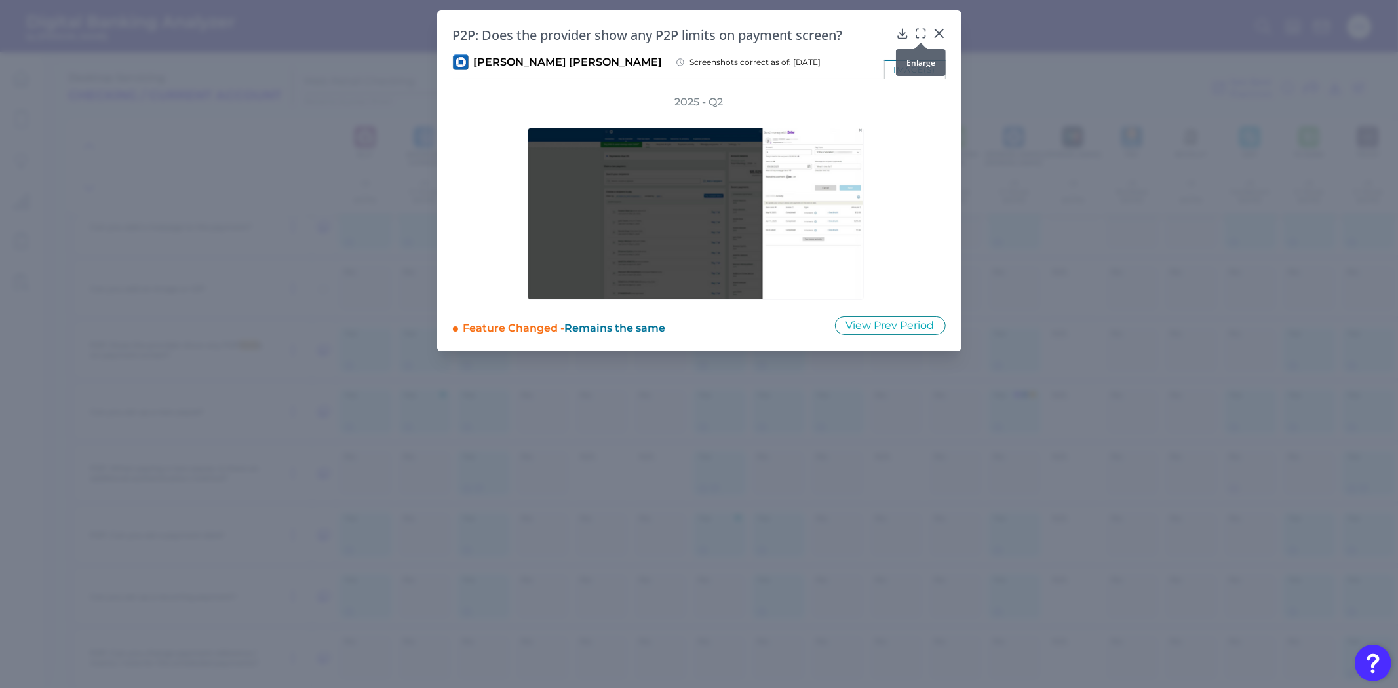
click at [922, 30] on icon at bounding box center [920, 33] width 13 height 13
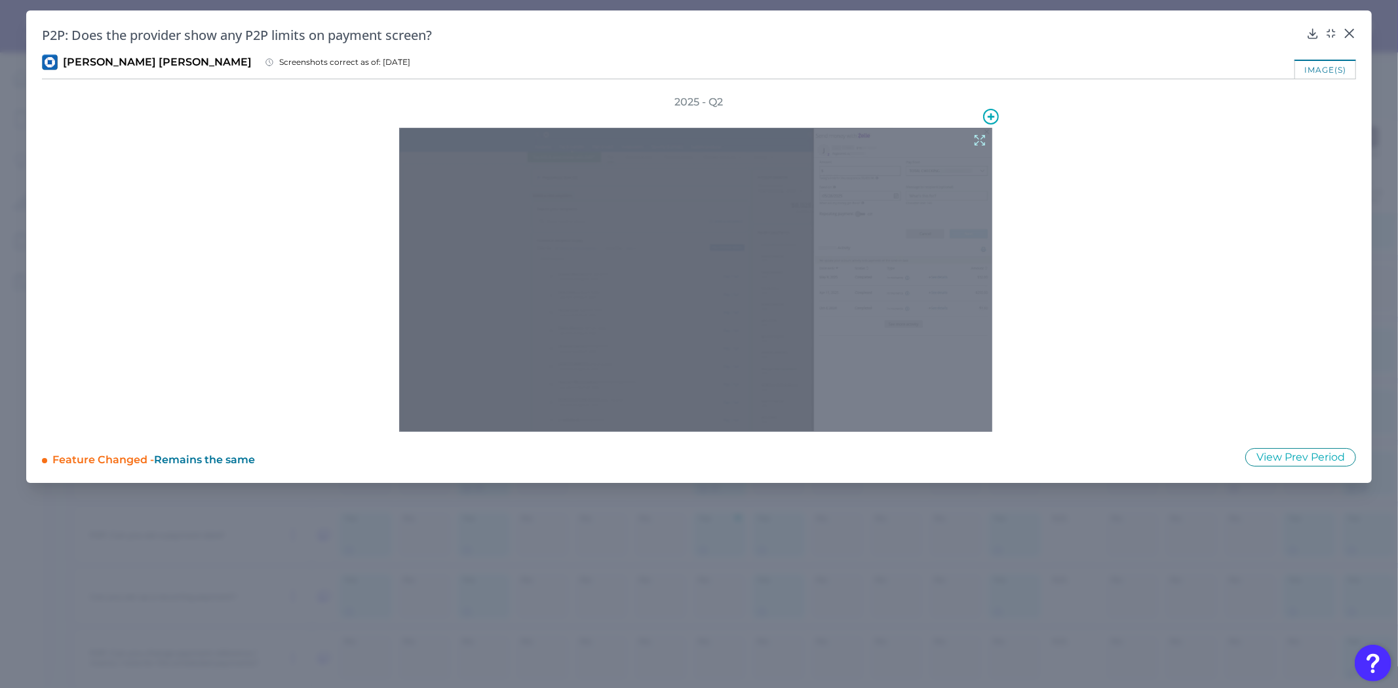
click at [693, 265] on div at bounding box center [695, 280] width 593 height 304
click at [979, 140] on icon at bounding box center [980, 141] width 10 height 10
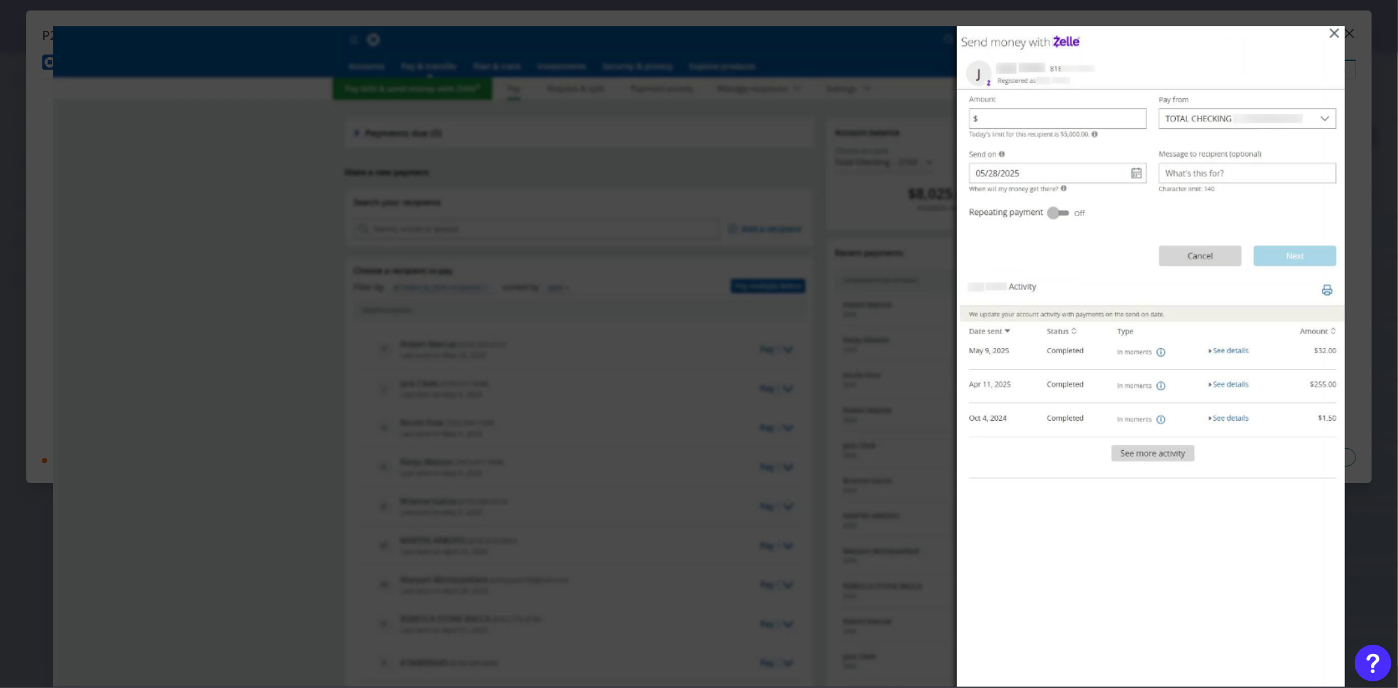
click at [286, 340] on img at bounding box center [699, 356] width 1292 height 661
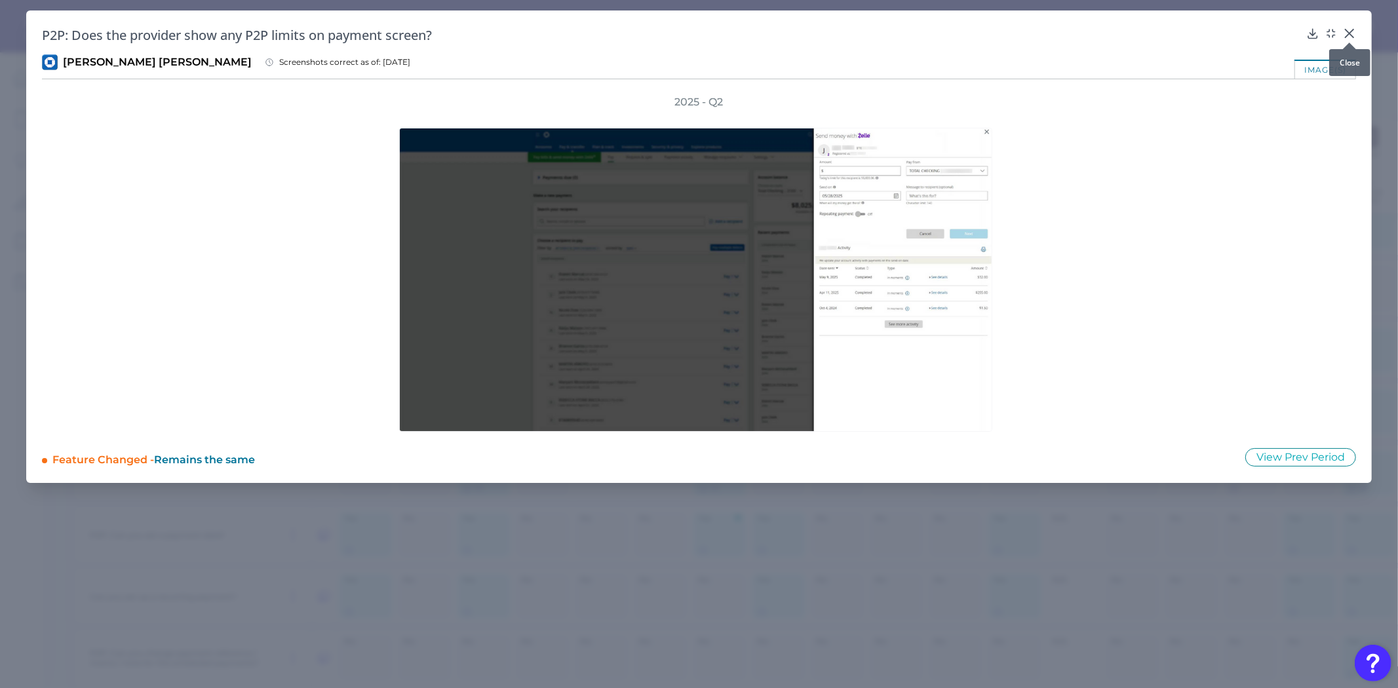
click at [1356, 34] on icon at bounding box center [1349, 33] width 13 height 13
